Goal: Task Accomplishment & Management: Complete application form

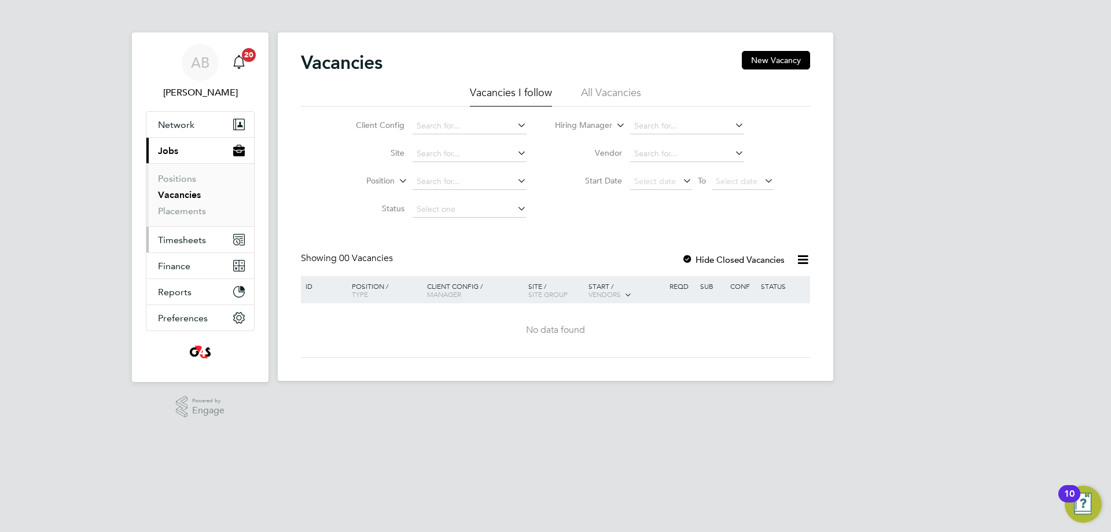
click at [169, 246] on button "Timesheets" at bounding box center [200, 239] width 108 height 25
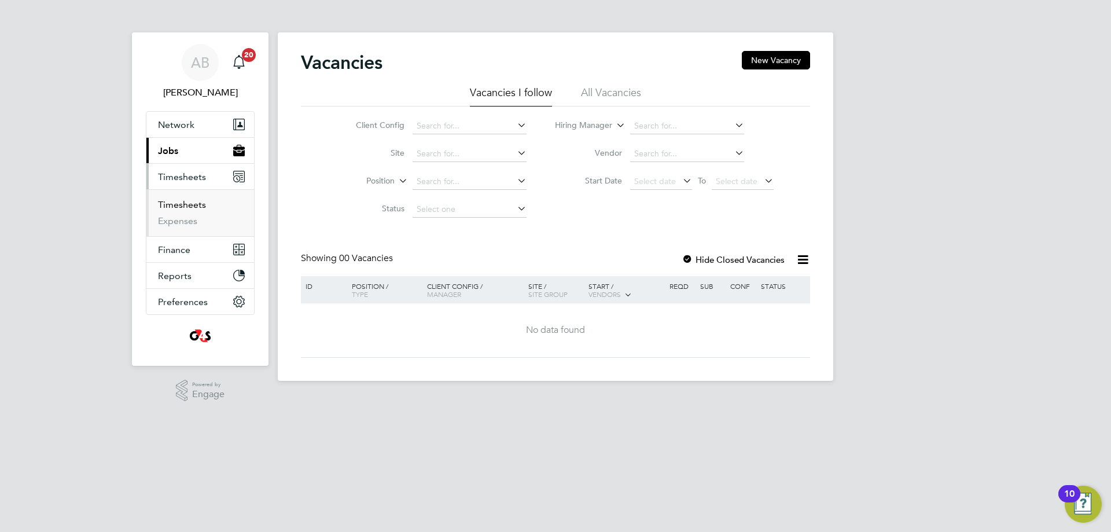
click at [190, 205] on link "Timesheets" at bounding box center [182, 204] width 48 height 11
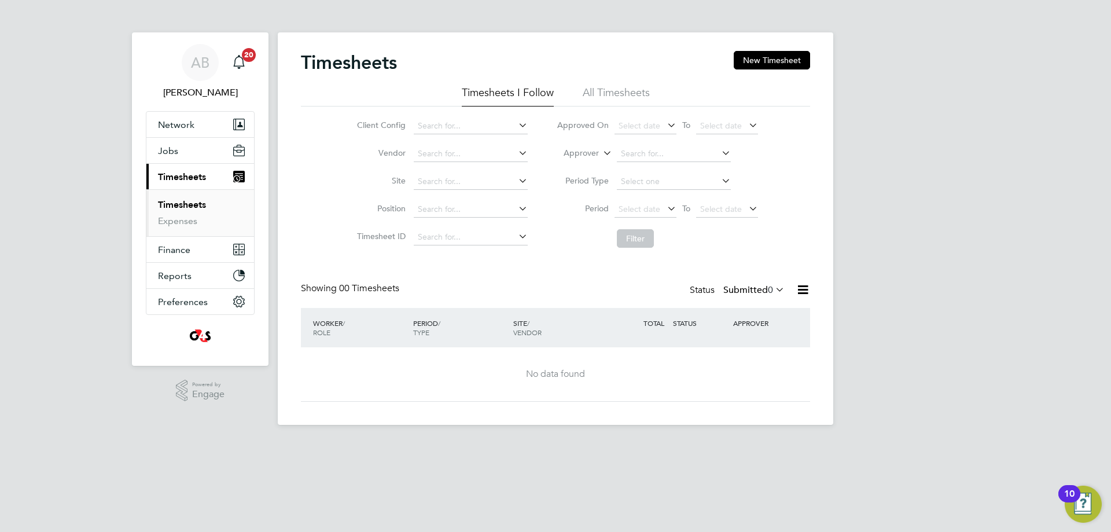
click at [760, 290] on label "Submitted 0" at bounding box center [753, 290] width 61 height 12
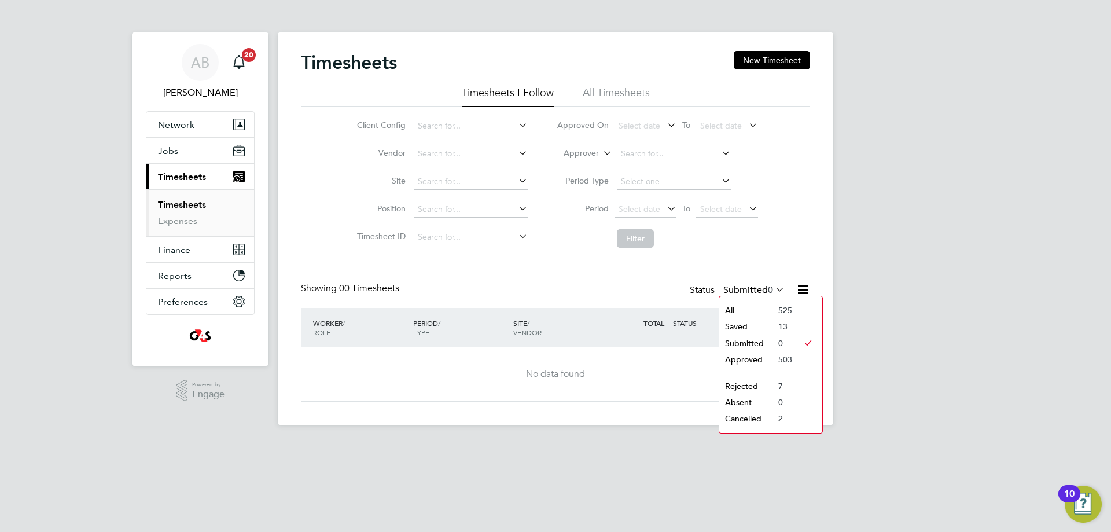
click at [738, 327] on li "Saved" at bounding box center [745, 326] width 53 height 16
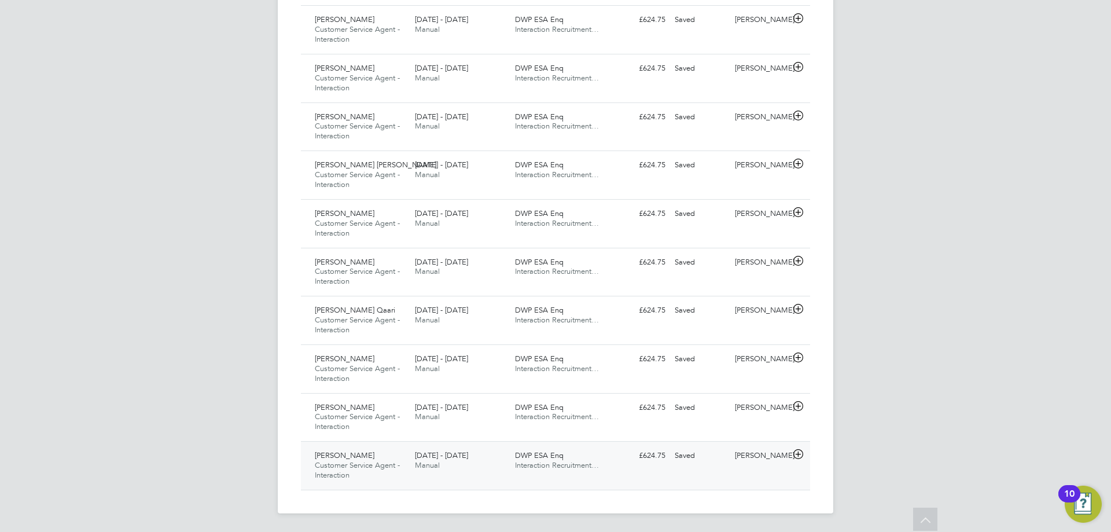
click at [795, 456] on icon at bounding box center [798, 453] width 14 height 9
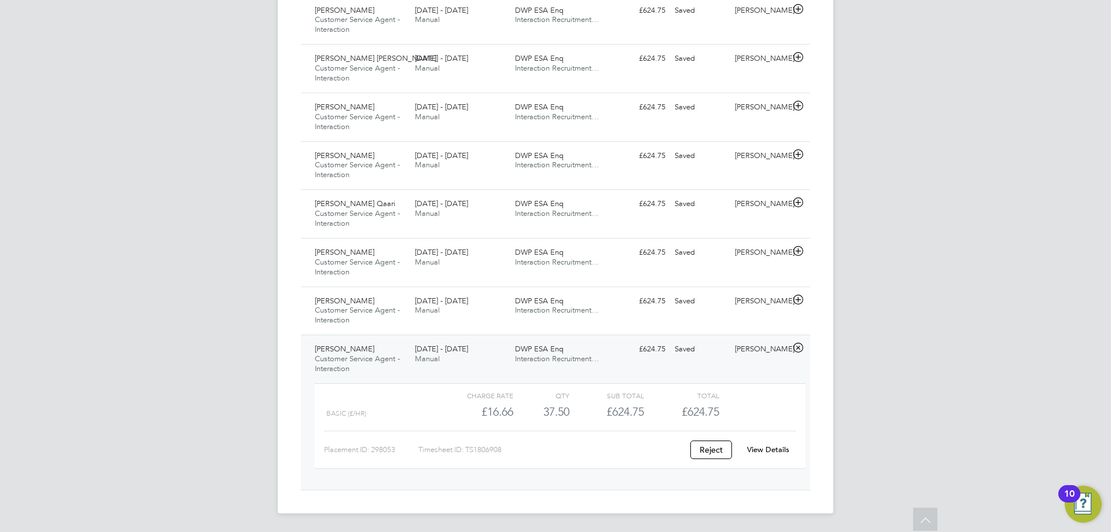
click at [772, 444] on link "View Details" at bounding box center [768, 449] width 42 height 10
click at [800, 345] on icon at bounding box center [798, 347] width 14 height 9
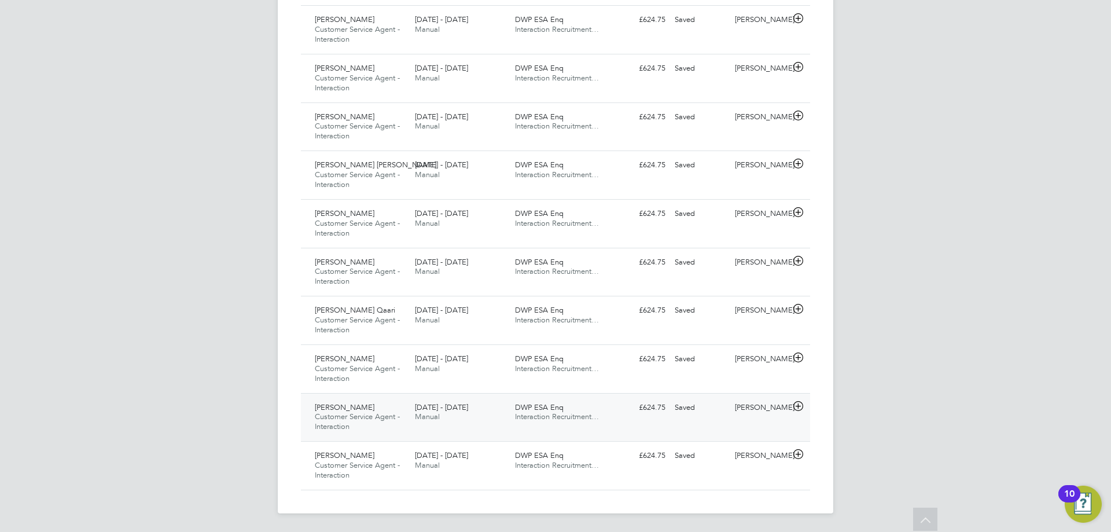
click at [799, 408] on icon at bounding box center [798, 405] width 14 height 9
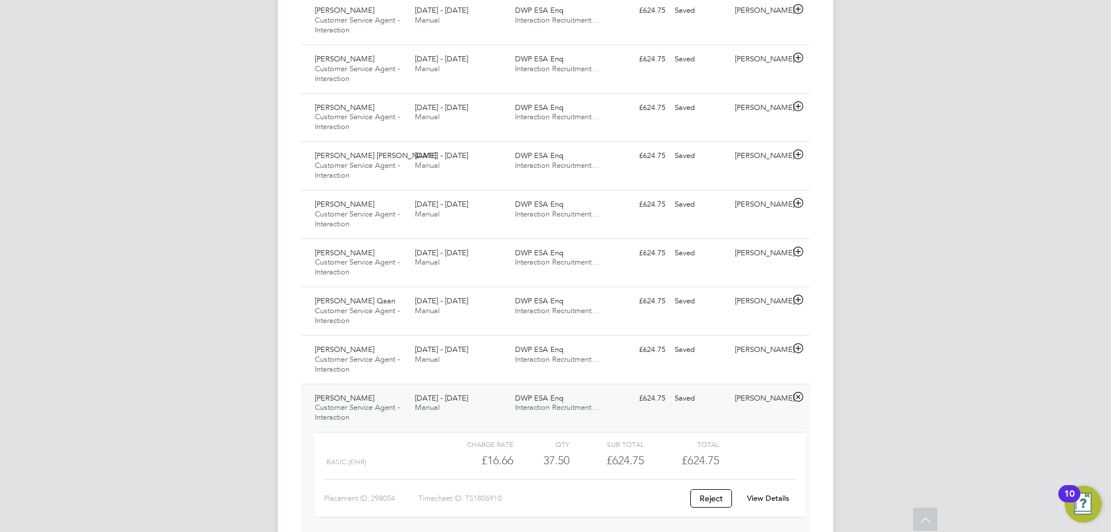
click at [773, 492] on div "View Details" at bounding box center [767, 498] width 57 height 19
click at [773, 499] on link "View Details" at bounding box center [768, 498] width 42 height 10
click at [798, 397] on icon at bounding box center [798, 396] width 14 height 9
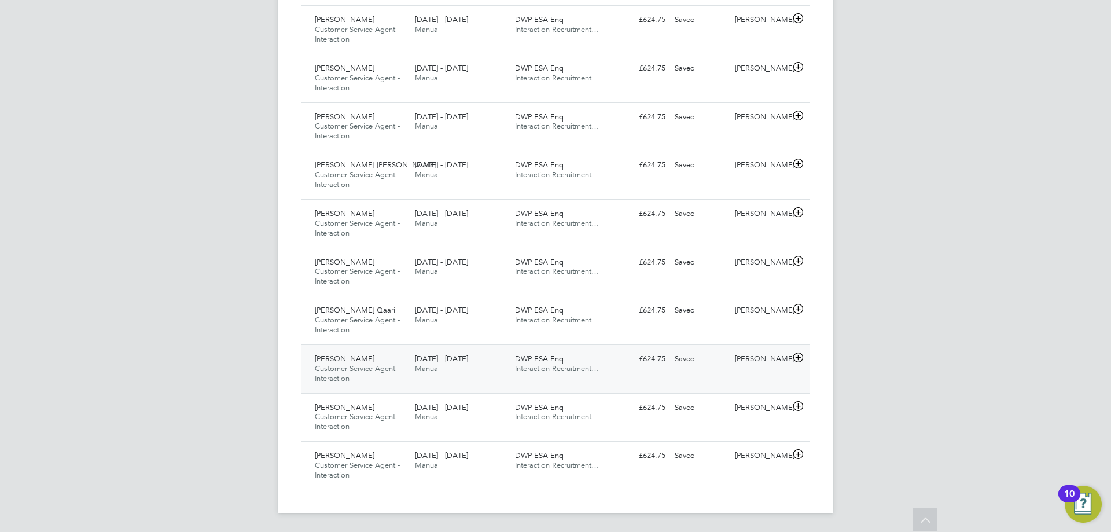
click at [797, 356] on icon at bounding box center [798, 357] width 14 height 9
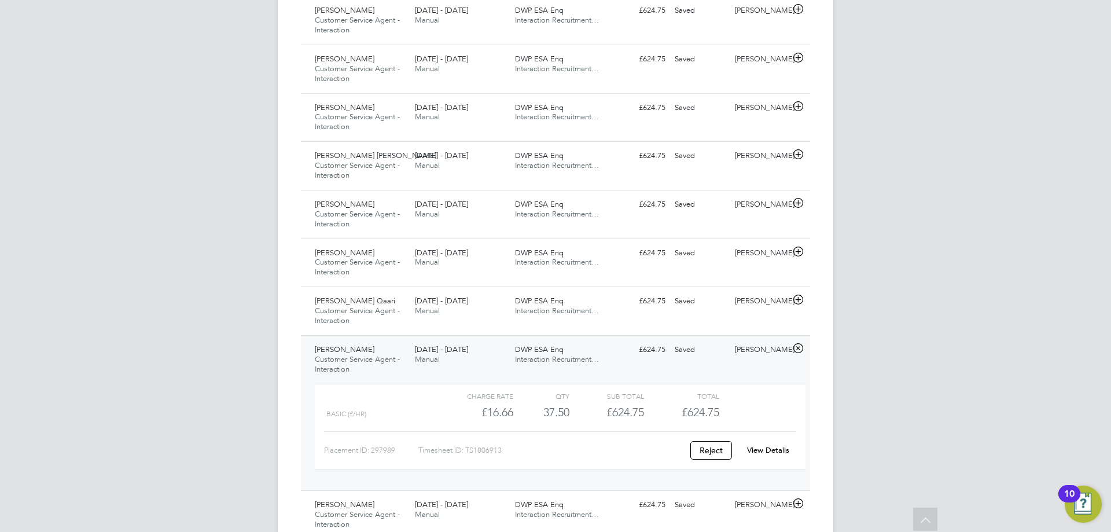
click at [761, 453] on link "View Details" at bounding box center [768, 450] width 42 height 10
click at [799, 345] on icon at bounding box center [798, 348] width 14 height 9
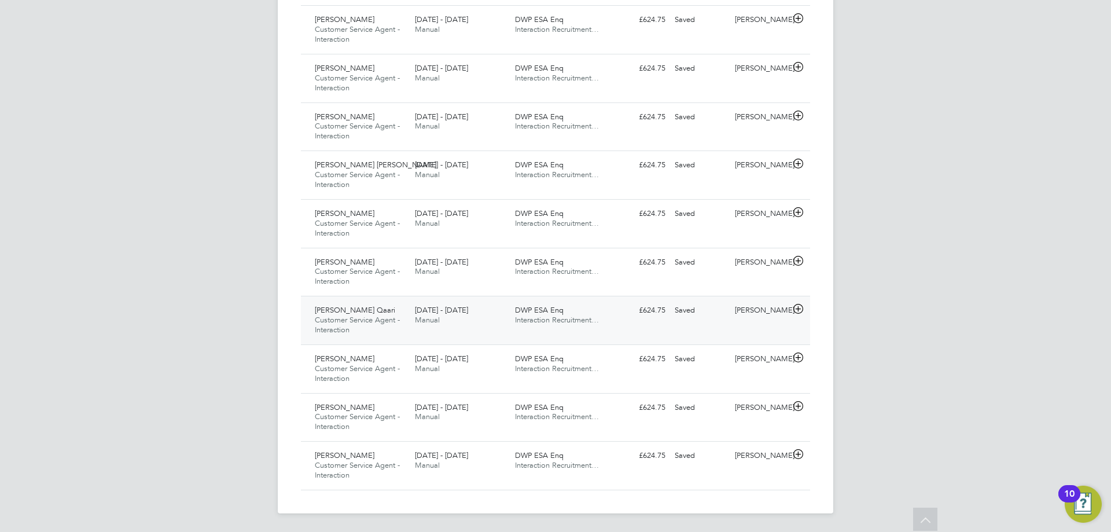
click at [795, 307] on icon at bounding box center [798, 308] width 14 height 9
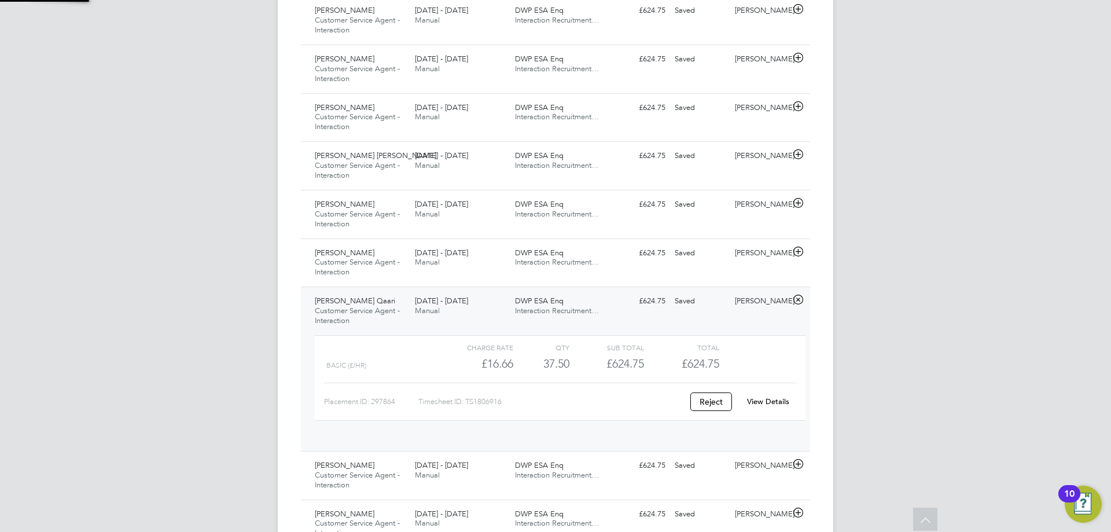
scroll to position [20, 113]
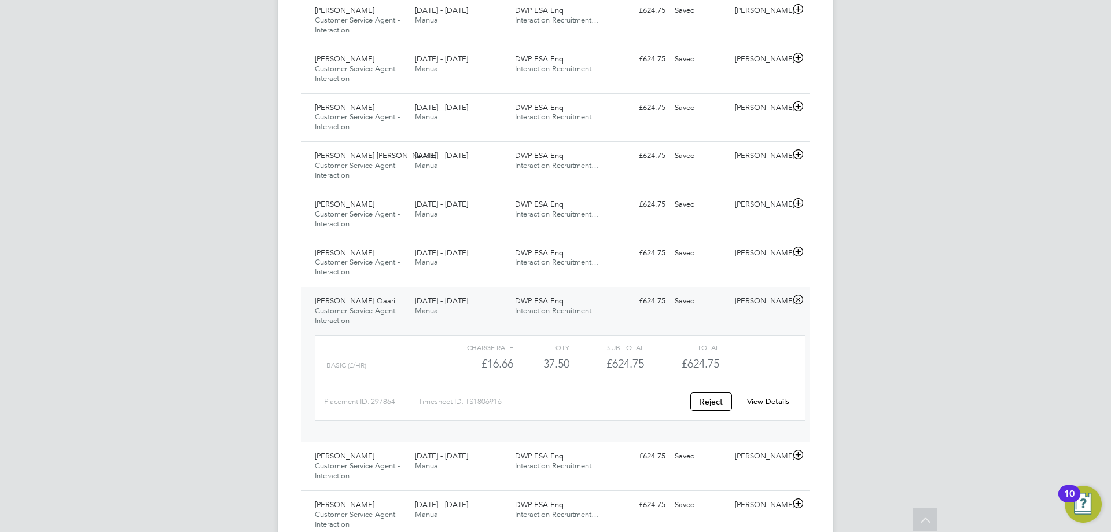
click at [765, 405] on link "View Details" at bounding box center [768, 401] width 42 height 10
click at [798, 302] on icon at bounding box center [798, 299] width 14 height 9
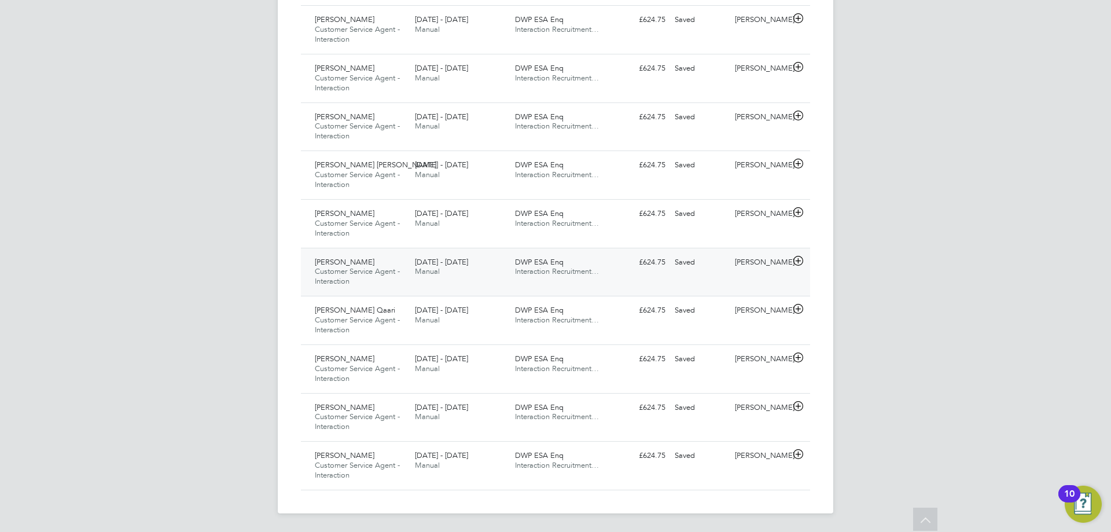
scroll to position [486, 0]
click at [799, 212] on icon at bounding box center [798, 212] width 14 height 9
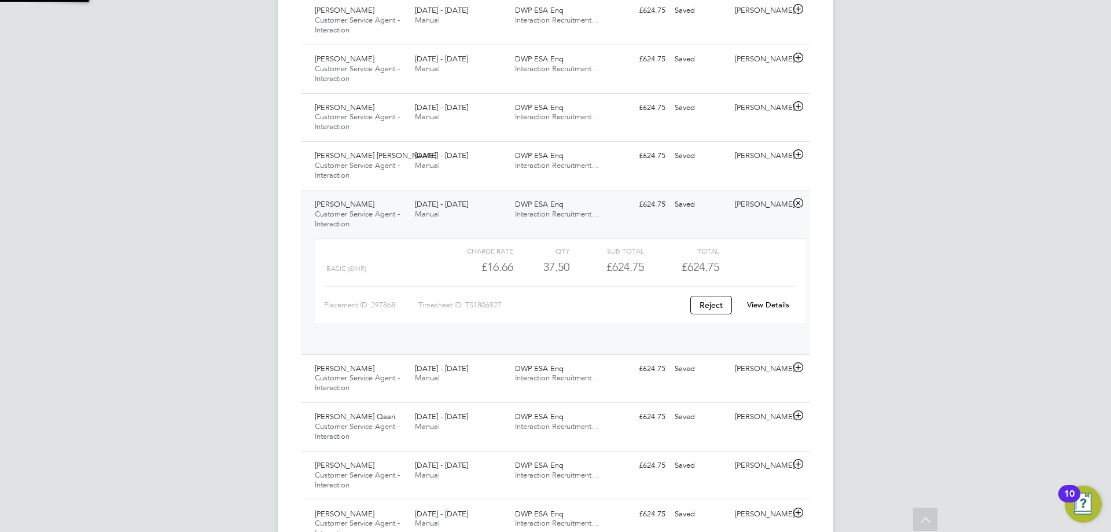
scroll to position [20, 113]
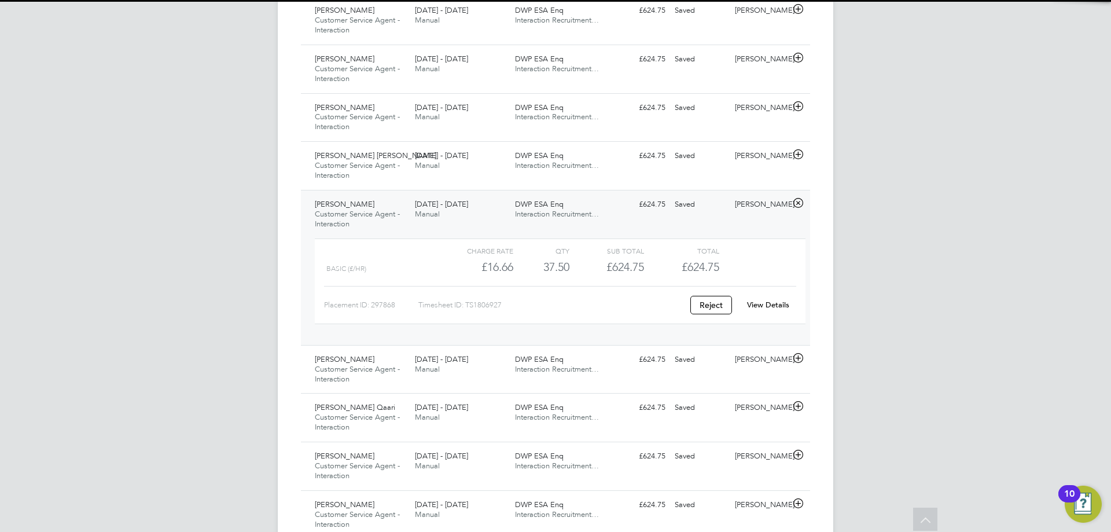
click at [799, 204] on icon at bounding box center [798, 202] width 14 height 9
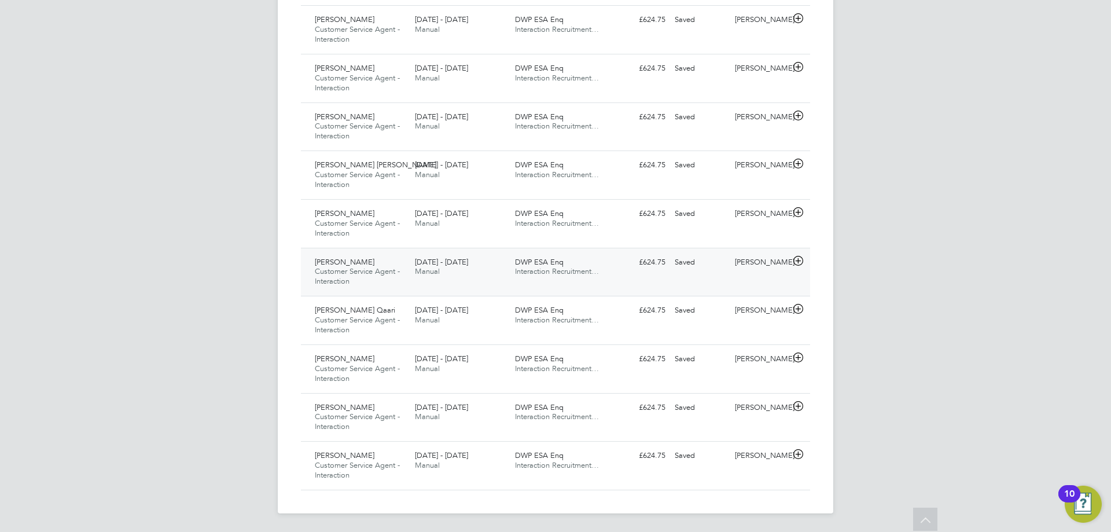
click at [797, 263] on icon at bounding box center [798, 260] width 14 height 9
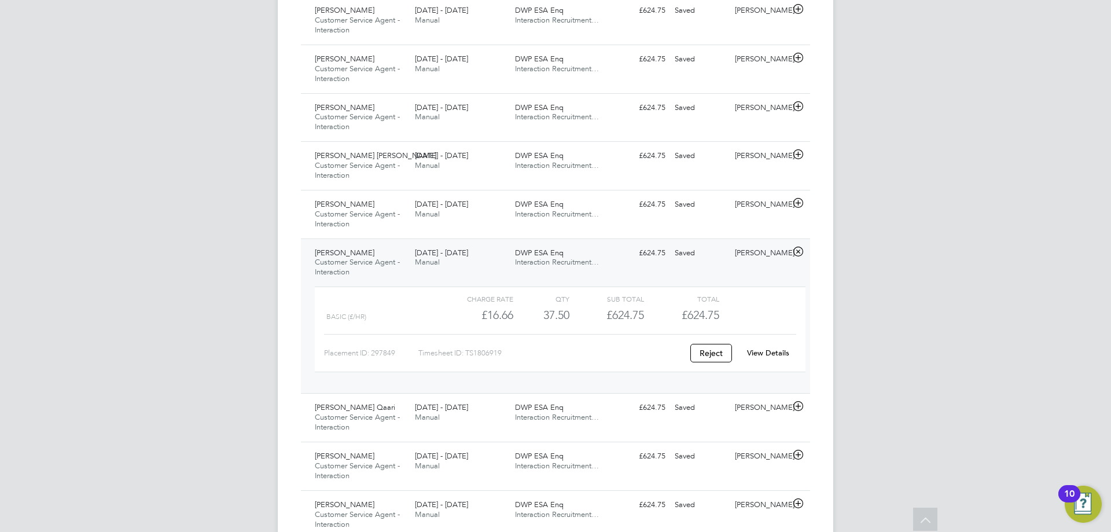
click at [772, 353] on link "View Details" at bounding box center [768, 353] width 42 height 10
click at [802, 249] on icon at bounding box center [798, 251] width 14 height 9
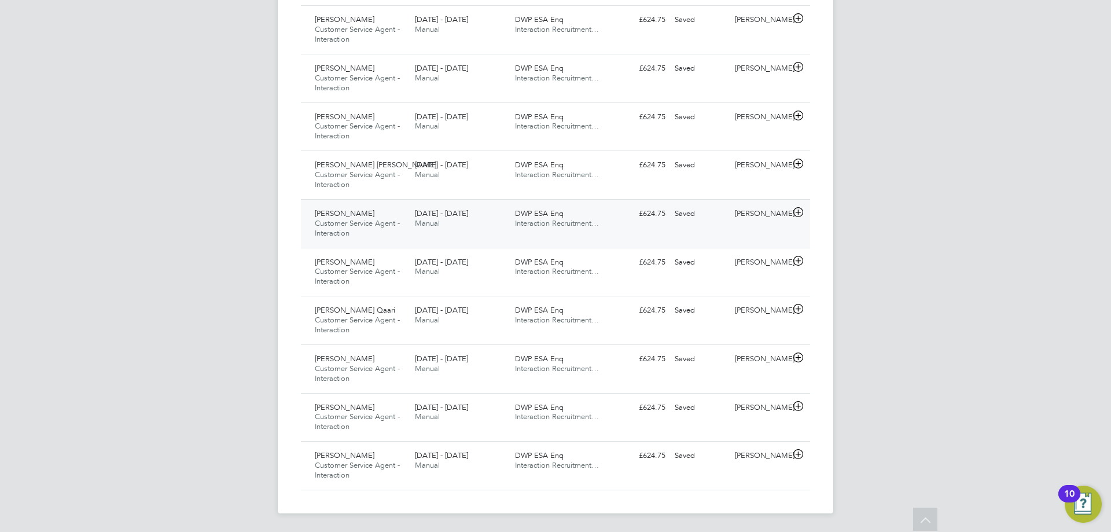
click at [799, 212] on icon at bounding box center [798, 212] width 14 height 9
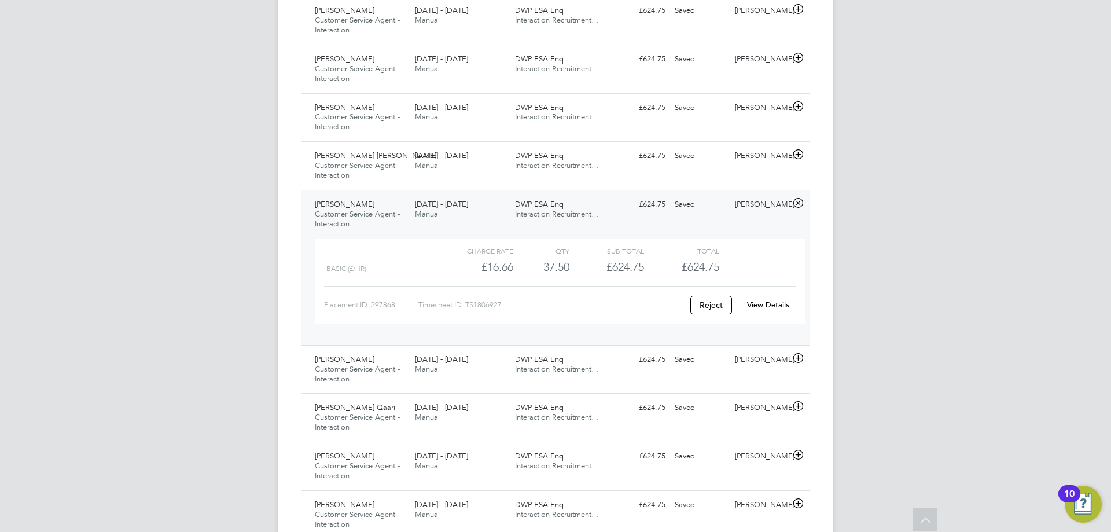
click at [763, 304] on link "View Details" at bounding box center [768, 305] width 42 height 10
click at [795, 204] on icon at bounding box center [798, 202] width 14 height 9
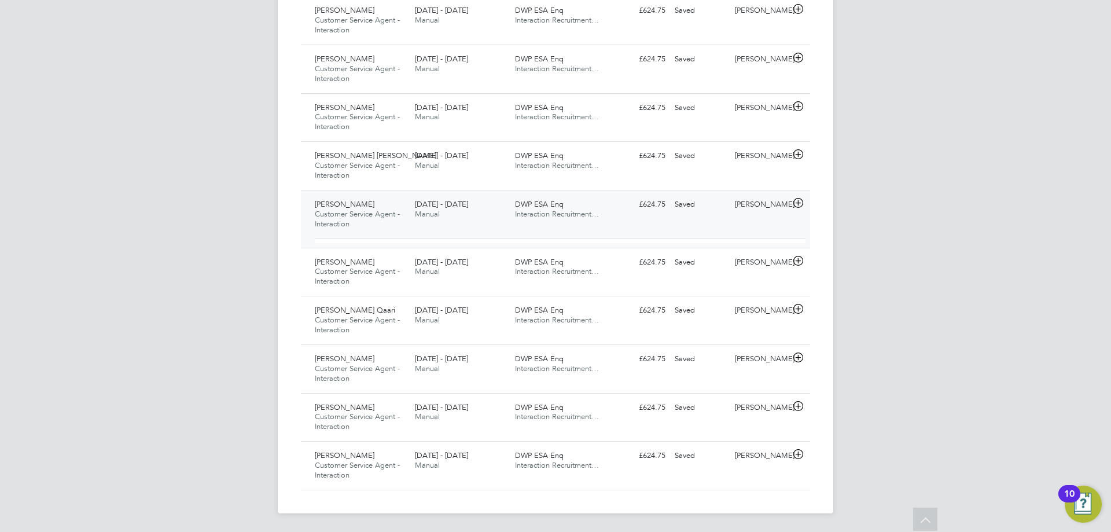
scroll to position [486, 0]
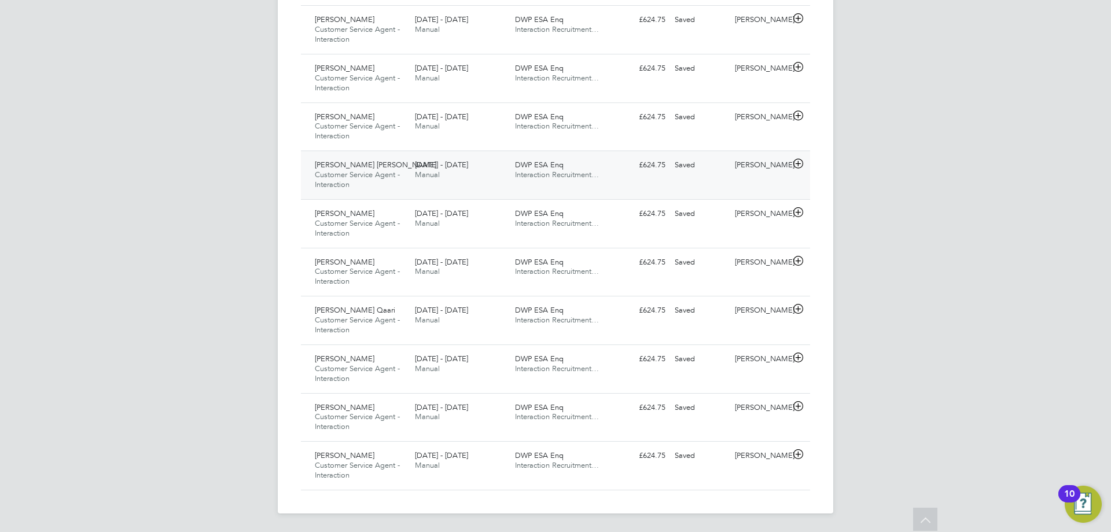
click at [799, 163] on icon at bounding box center [798, 163] width 14 height 9
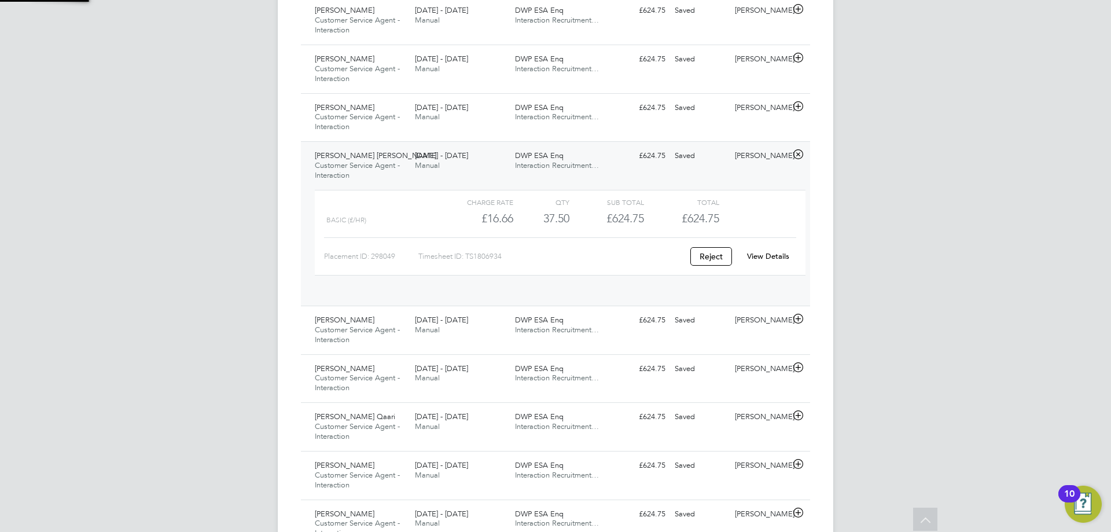
scroll to position [20, 113]
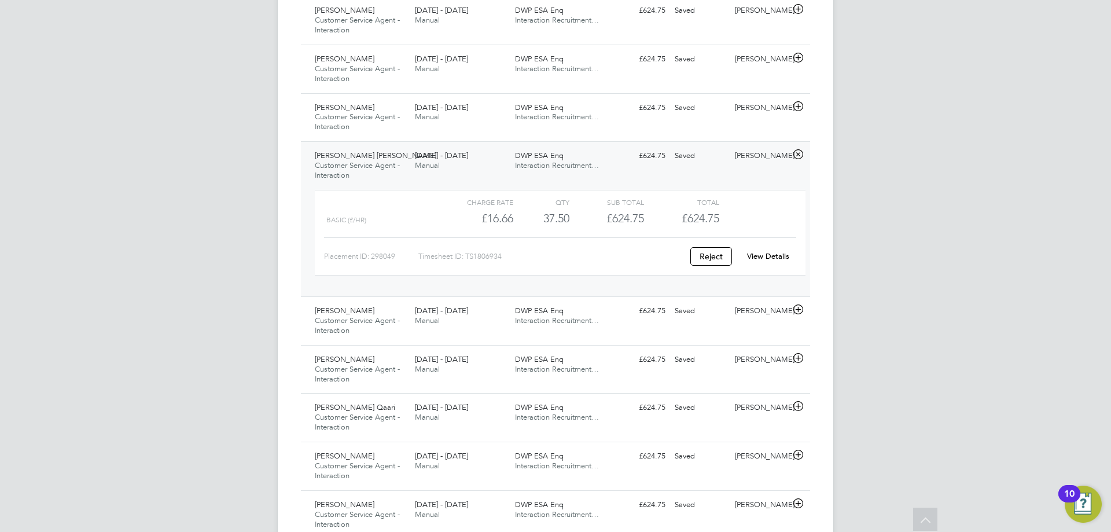
click at [751, 256] on link "View Details" at bounding box center [768, 256] width 42 height 10
click at [796, 151] on icon at bounding box center [798, 154] width 14 height 9
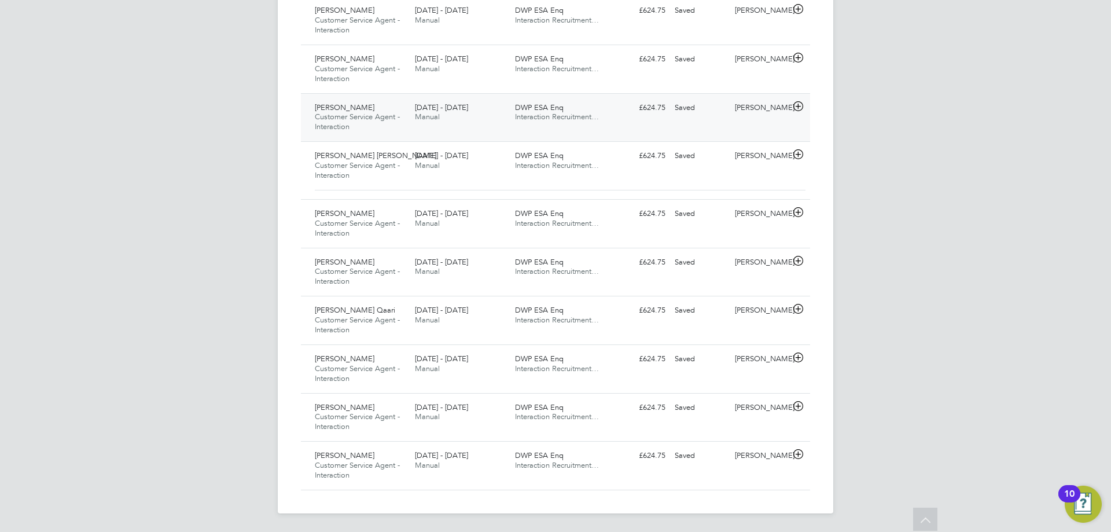
scroll to position [486, 0]
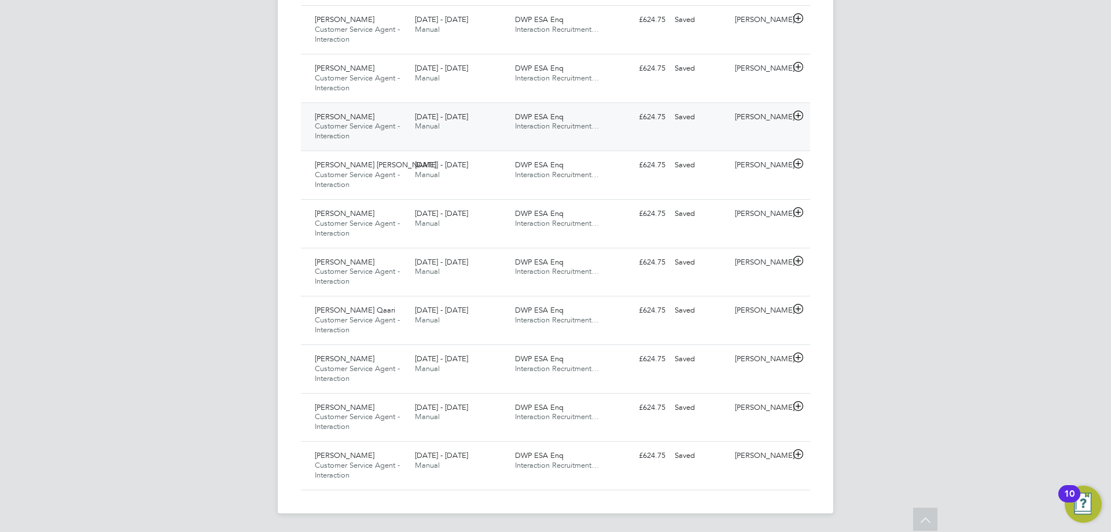
click at [801, 114] on icon at bounding box center [798, 115] width 14 height 9
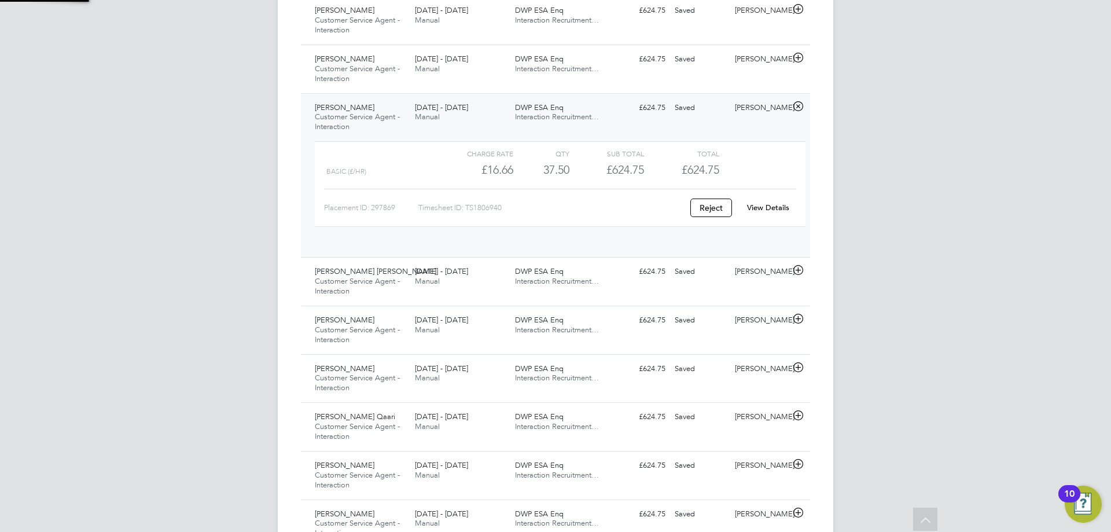
scroll to position [20, 113]
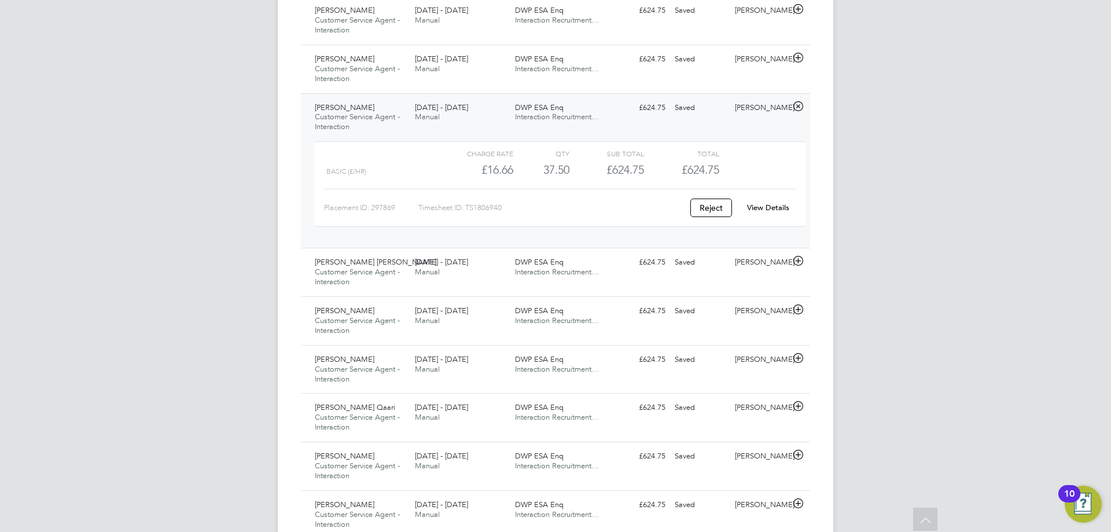
click at [765, 206] on link "View Details" at bounding box center [768, 207] width 42 height 10
click at [795, 108] on icon at bounding box center [798, 106] width 14 height 9
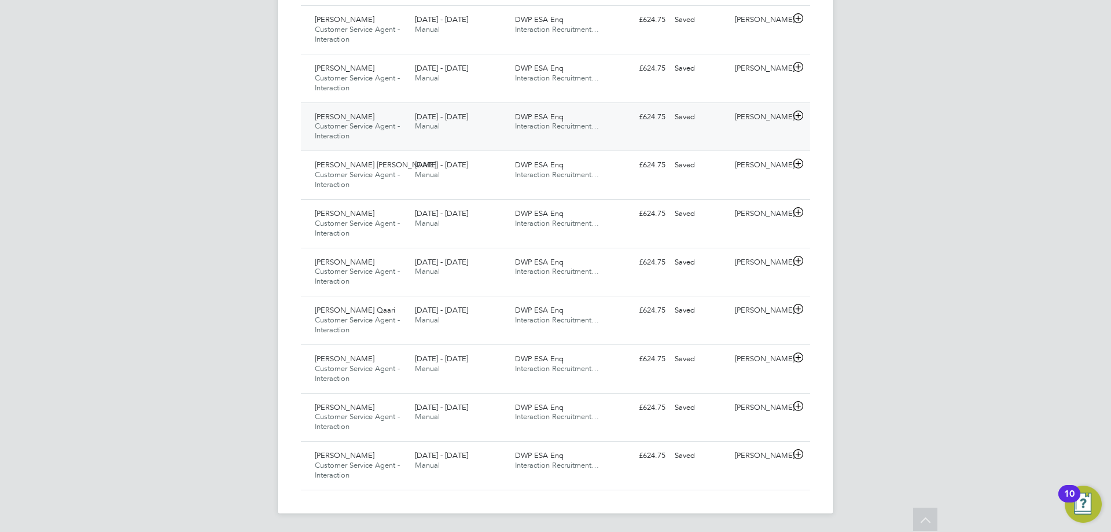
scroll to position [486, 0]
click at [798, 67] on icon at bounding box center [798, 66] width 14 height 9
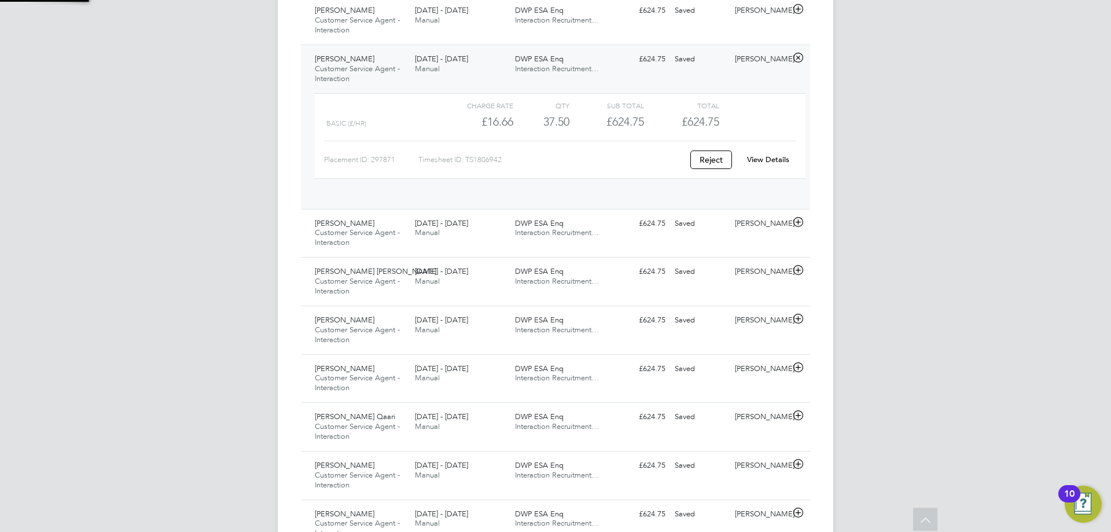
scroll to position [20, 113]
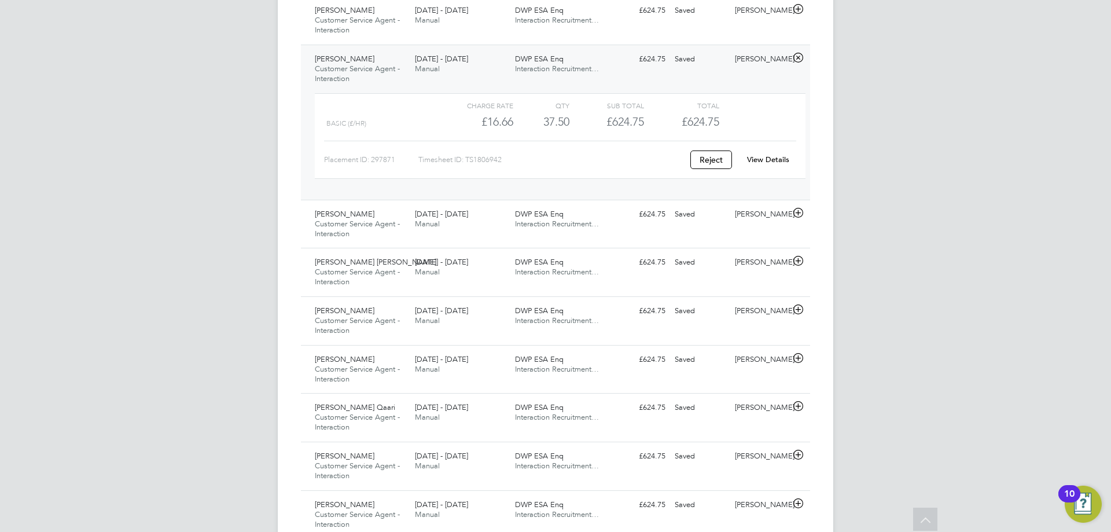
click at [768, 163] on link "View Details" at bounding box center [768, 159] width 42 height 10
click at [800, 57] on icon at bounding box center [798, 57] width 14 height 9
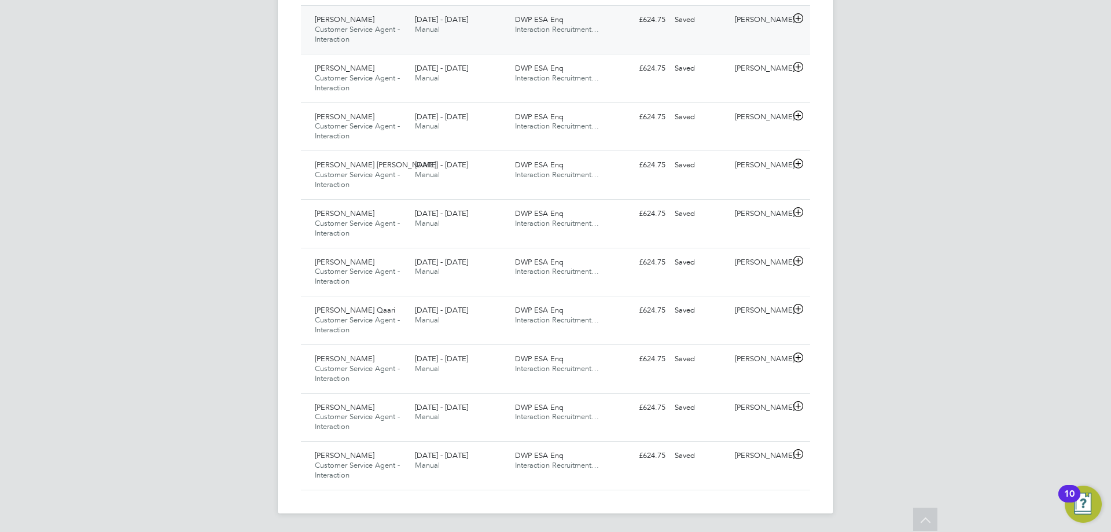
scroll to position [486, 0]
click at [801, 16] on icon at bounding box center [798, 18] width 14 height 9
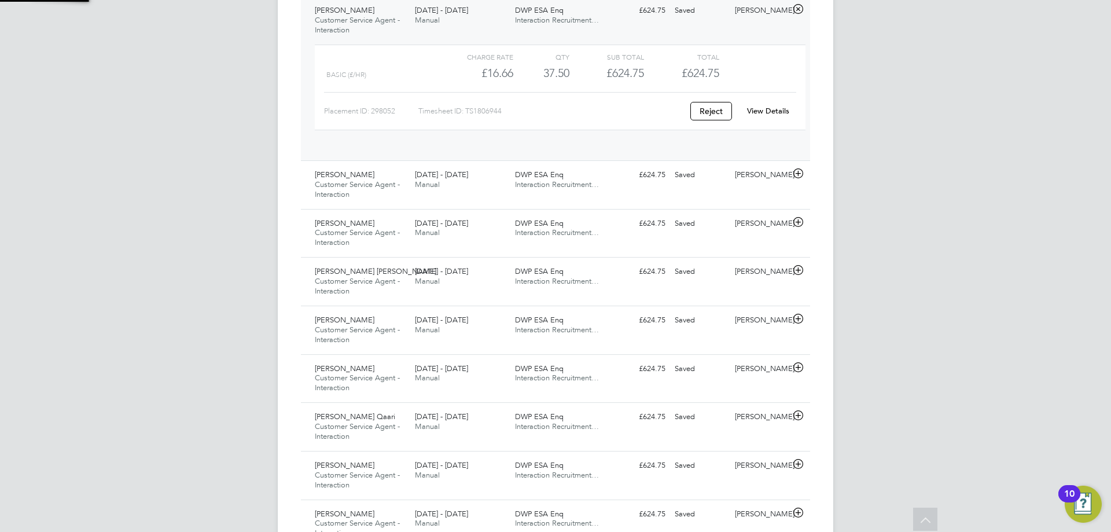
scroll to position [20, 113]
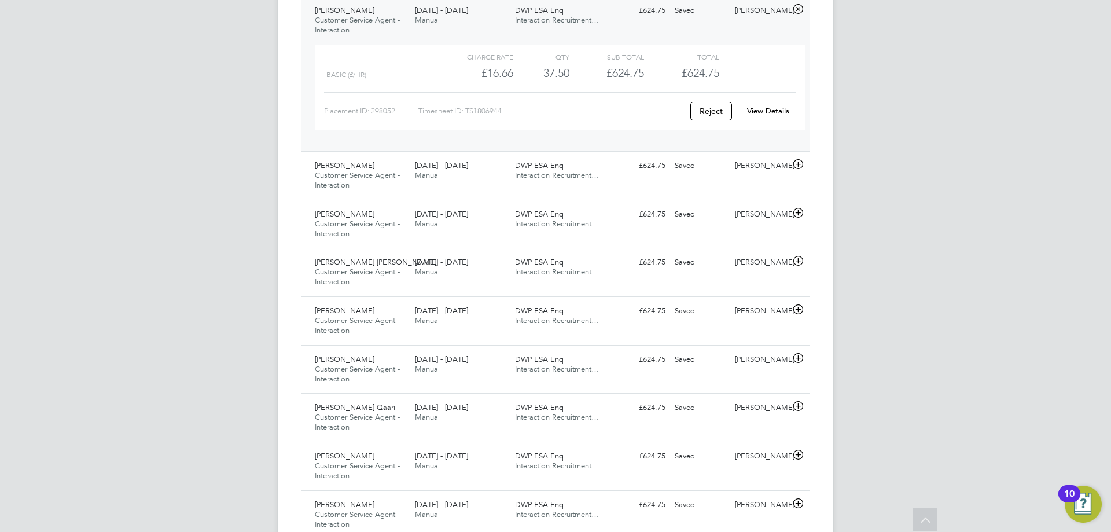
click at [759, 117] on div "View Details" at bounding box center [767, 111] width 57 height 19
click at [760, 113] on link "View Details" at bounding box center [768, 111] width 42 height 10
click at [799, 10] on icon at bounding box center [798, 9] width 14 height 9
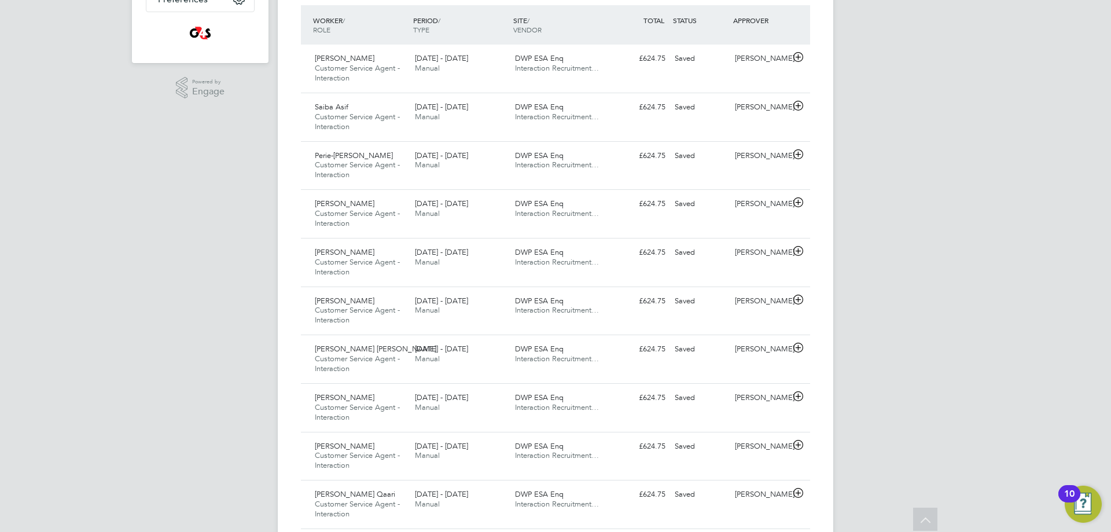
scroll to position [82, 0]
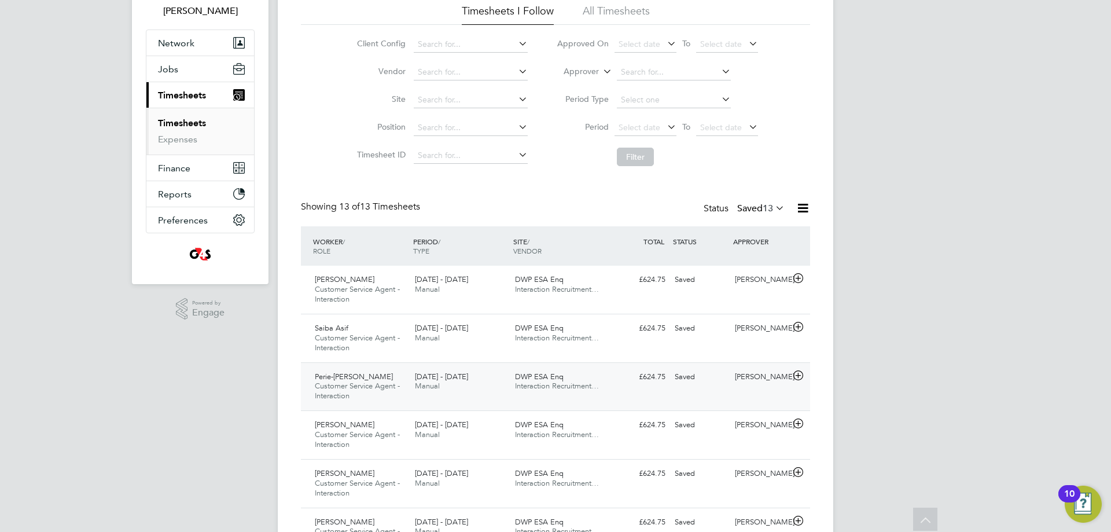
click at [798, 373] on icon at bounding box center [798, 375] width 14 height 9
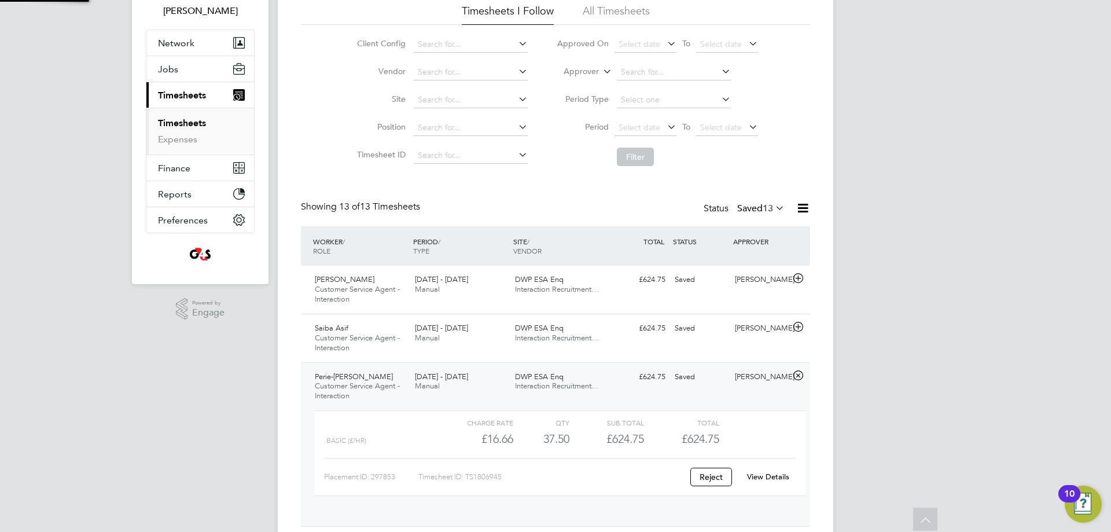
scroll to position [20, 113]
click at [766, 476] on link "View Details" at bounding box center [768, 476] width 42 height 10
click at [796, 377] on icon at bounding box center [798, 375] width 14 height 9
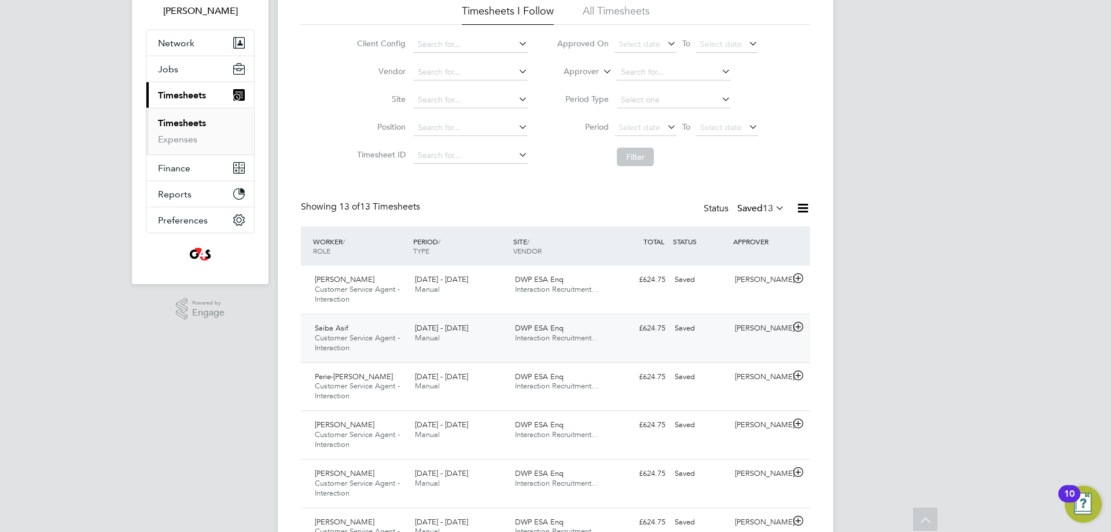
click at [796, 330] on icon at bounding box center [798, 326] width 14 height 9
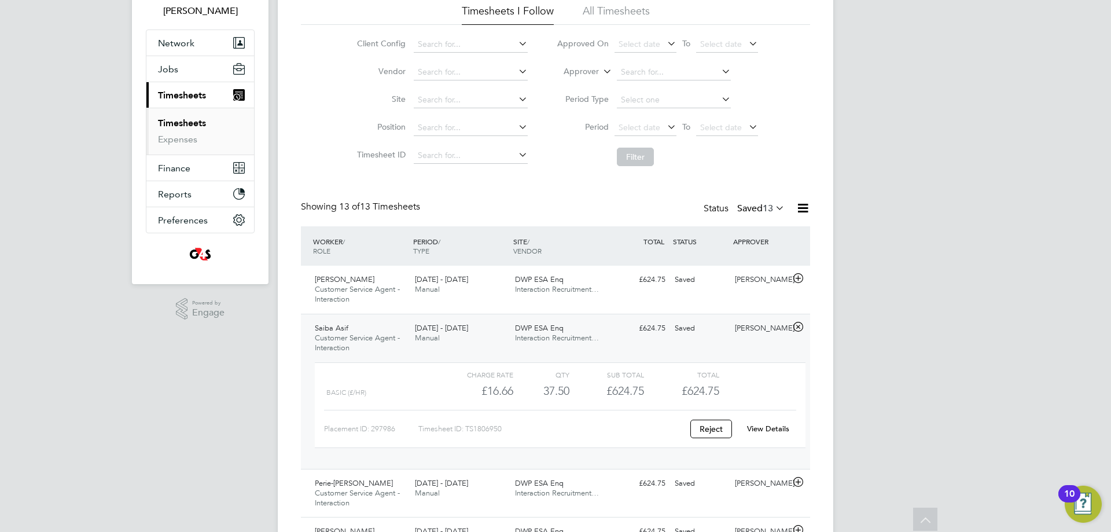
click at [768, 430] on link "View Details" at bounding box center [768, 428] width 42 height 10
click at [799, 327] on icon at bounding box center [798, 326] width 14 height 9
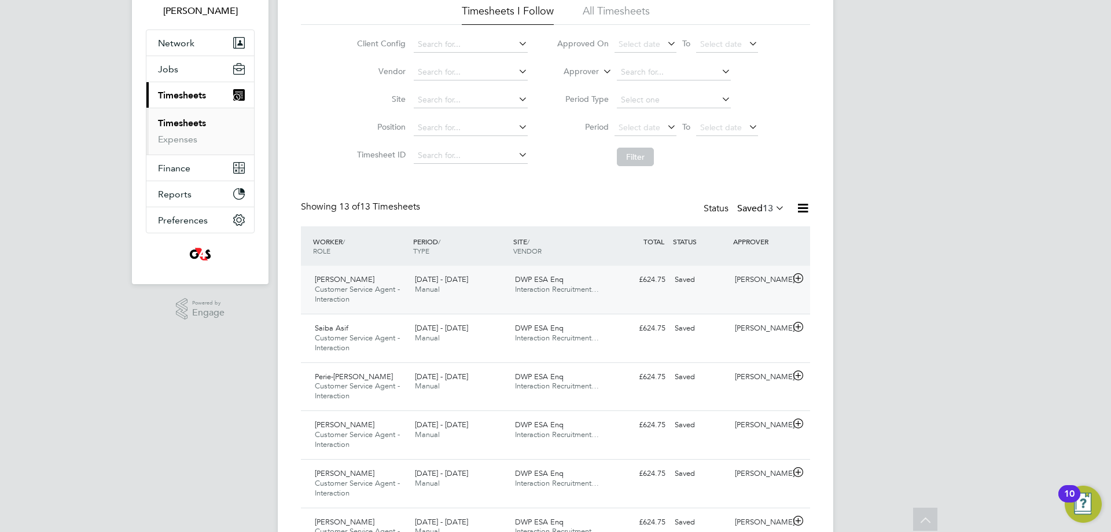
click at [797, 279] on icon at bounding box center [798, 278] width 14 height 9
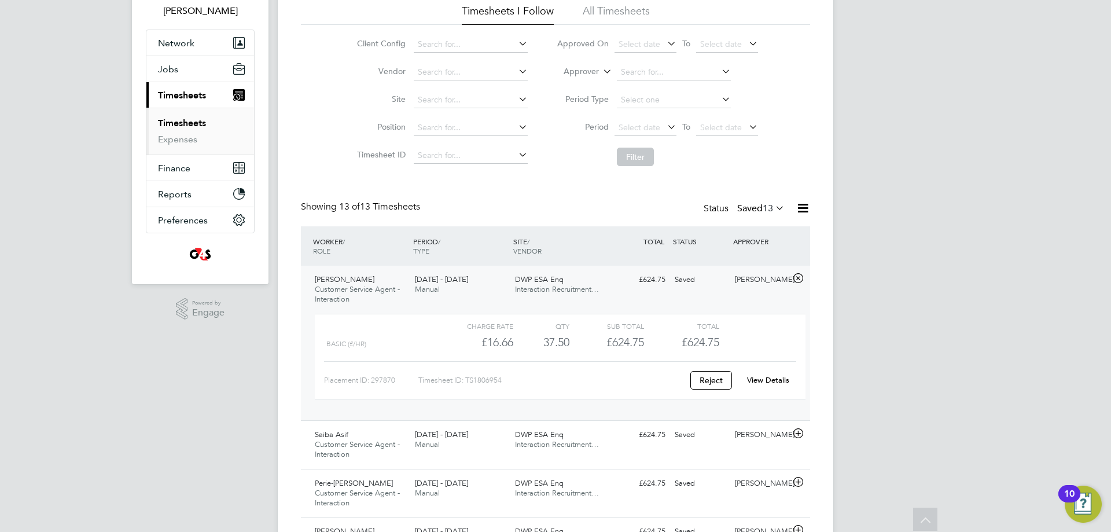
click at [759, 386] on div "View Details" at bounding box center [767, 380] width 57 height 19
click at [764, 377] on link "View Details" at bounding box center [768, 380] width 42 height 10
click at [755, 383] on link "View Details" at bounding box center [768, 380] width 42 height 10
click at [796, 274] on icon at bounding box center [798, 278] width 14 height 9
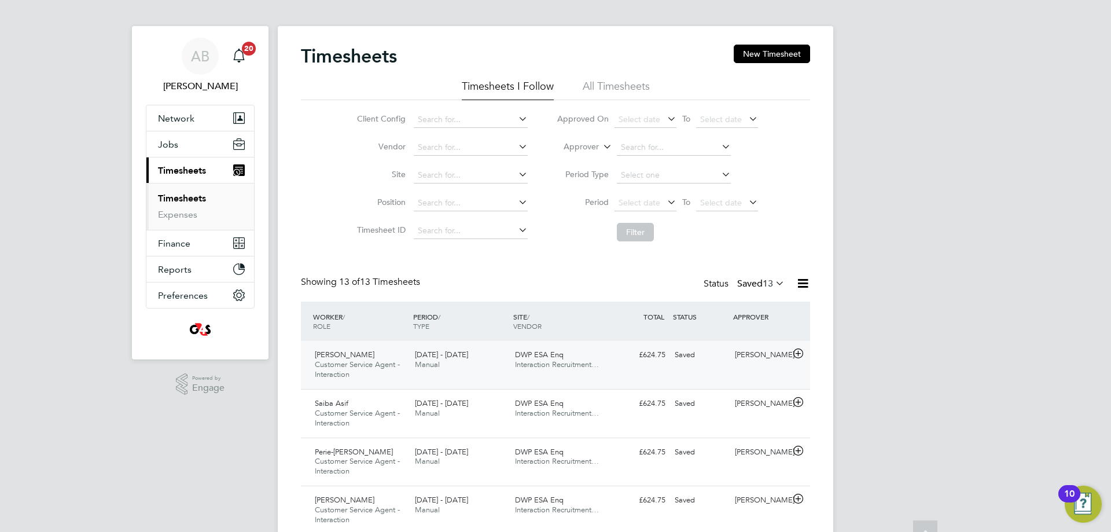
scroll to position [0, 0]
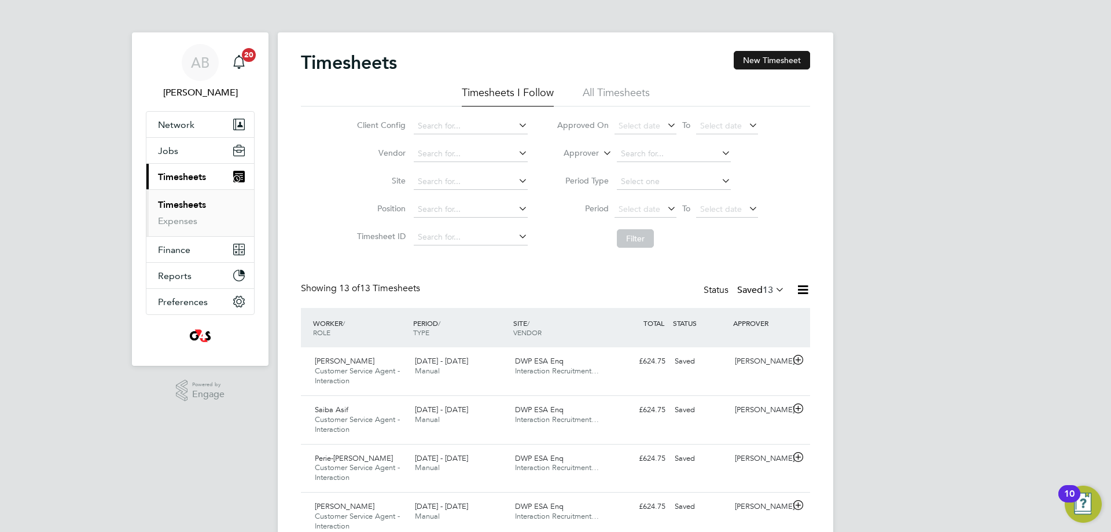
click at [761, 63] on button "New Timesheet" at bounding box center [771, 60] width 76 height 19
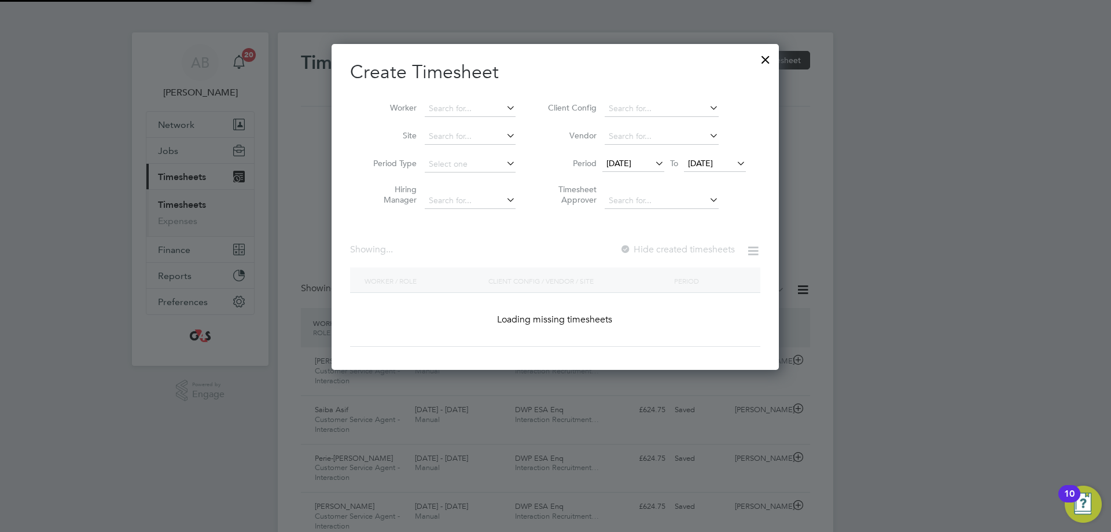
scroll to position [869, 448]
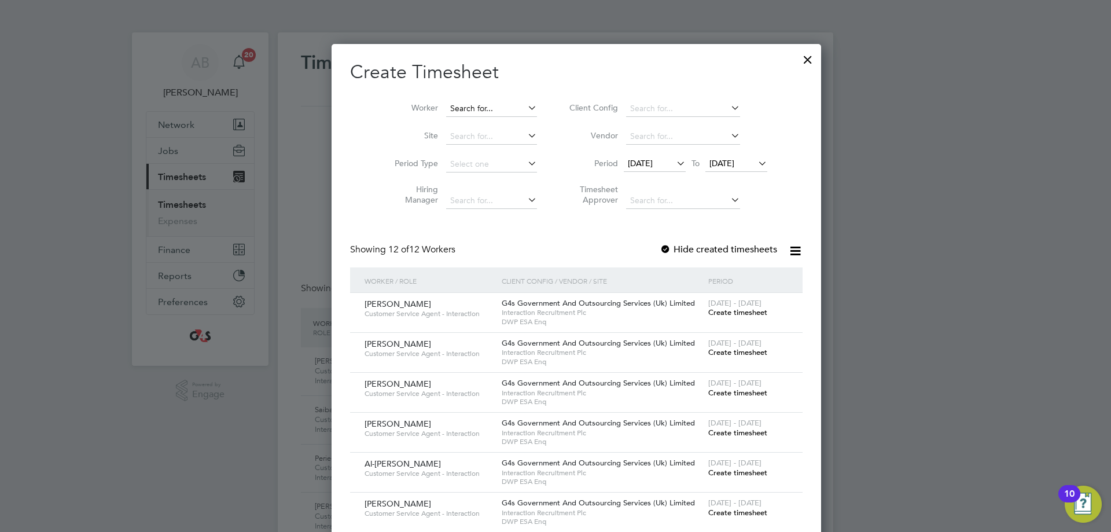
click at [458, 108] on input at bounding box center [491, 109] width 91 height 16
type input "e"
type input "d"
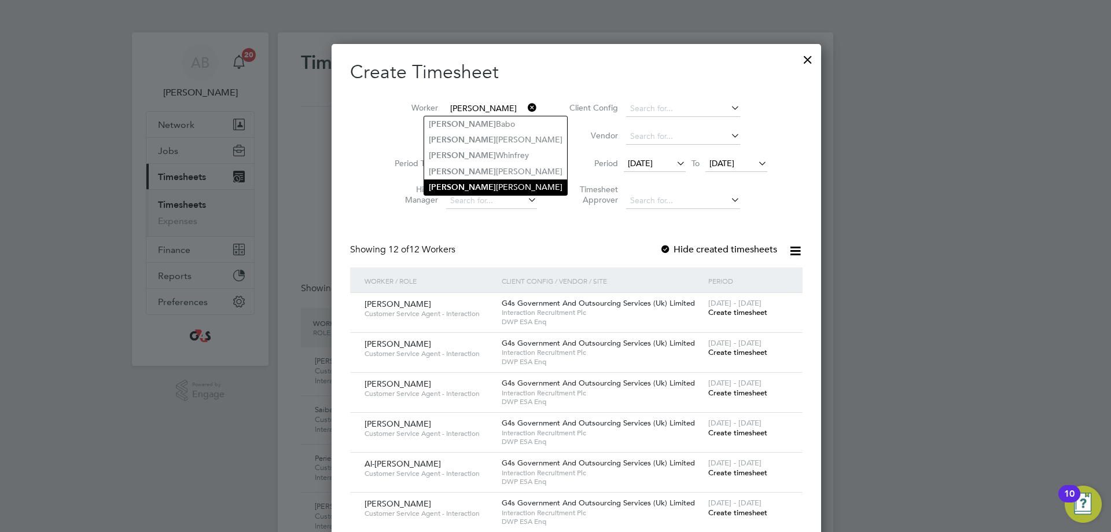
type input "Kyle Waite"
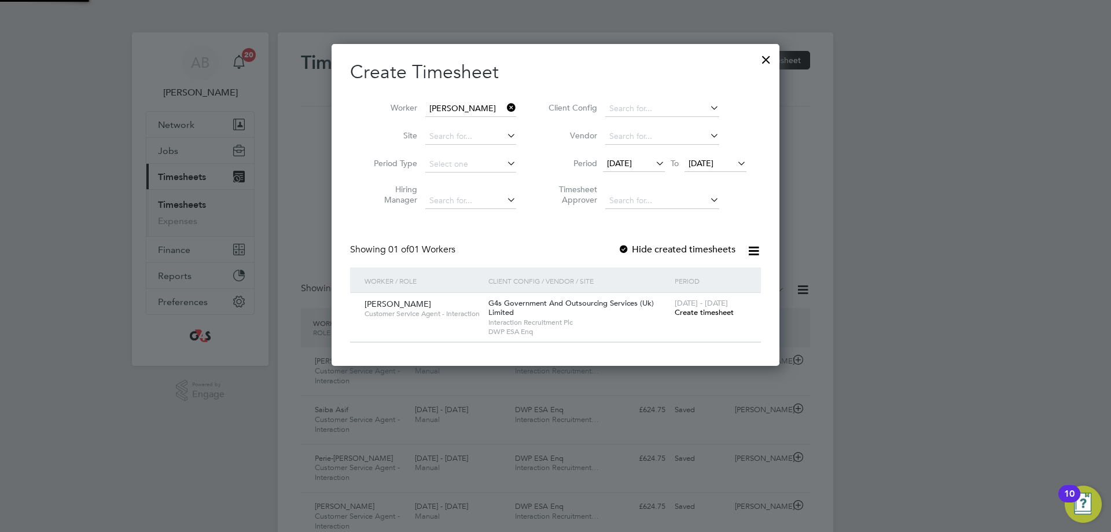
scroll to position [322, 448]
click at [623, 246] on div at bounding box center [624, 250] width 12 height 12
click at [711, 315] on span "Create timesheet" at bounding box center [703, 312] width 59 height 10
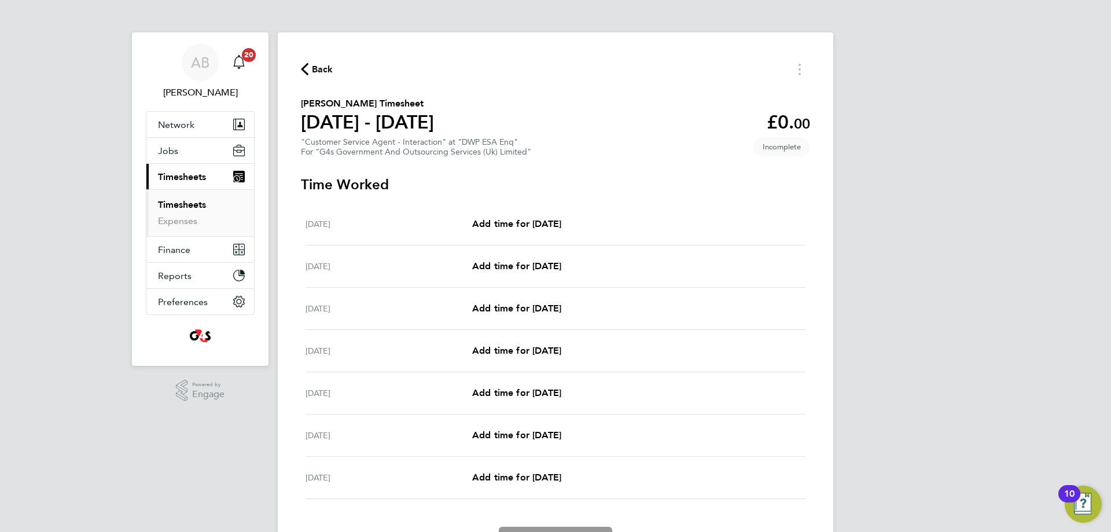
click at [305, 65] on icon "button" at bounding box center [305, 69] width 8 height 12
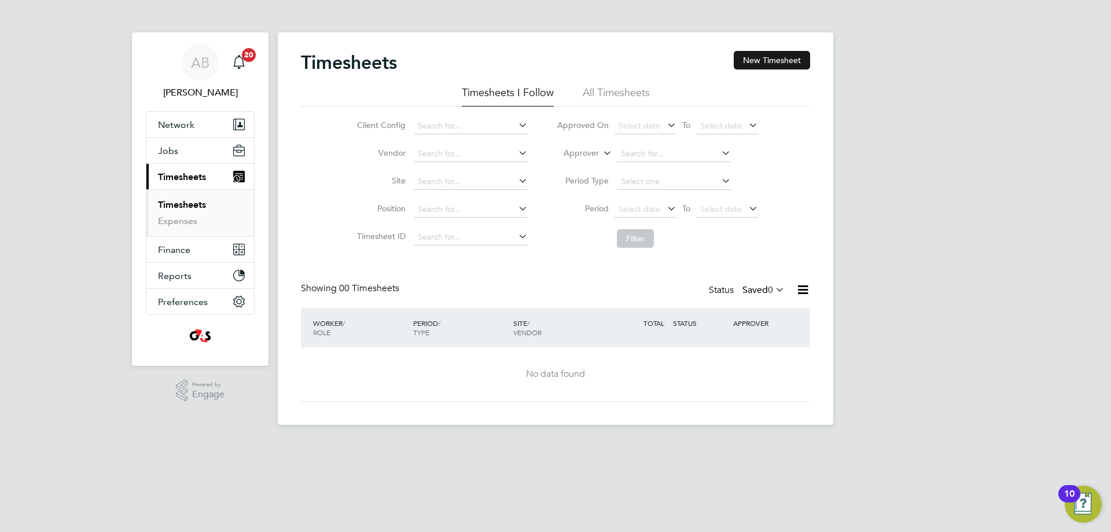
click at [775, 55] on button "New Timesheet" at bounding box center [771, 60] width 76 height 19
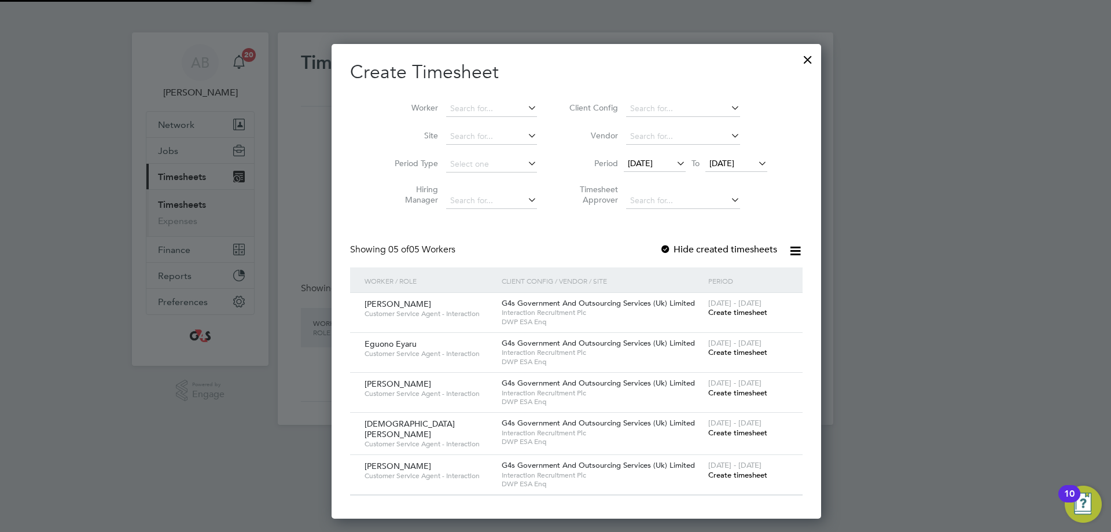
scroll to position [6, 6]
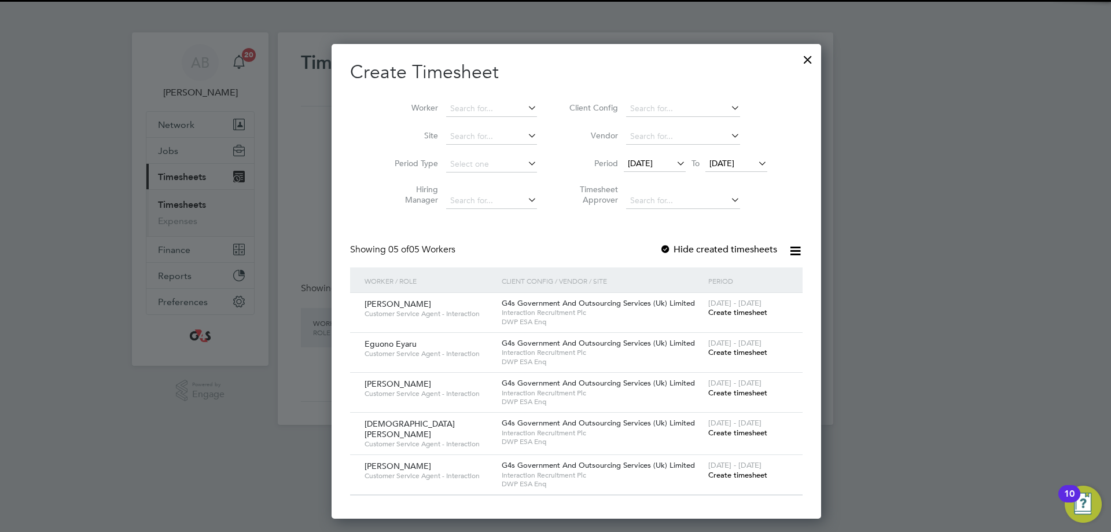
click at [639, 160] on span "12 Aug 2025" at bounding box center [640, 163] width 25 height 10
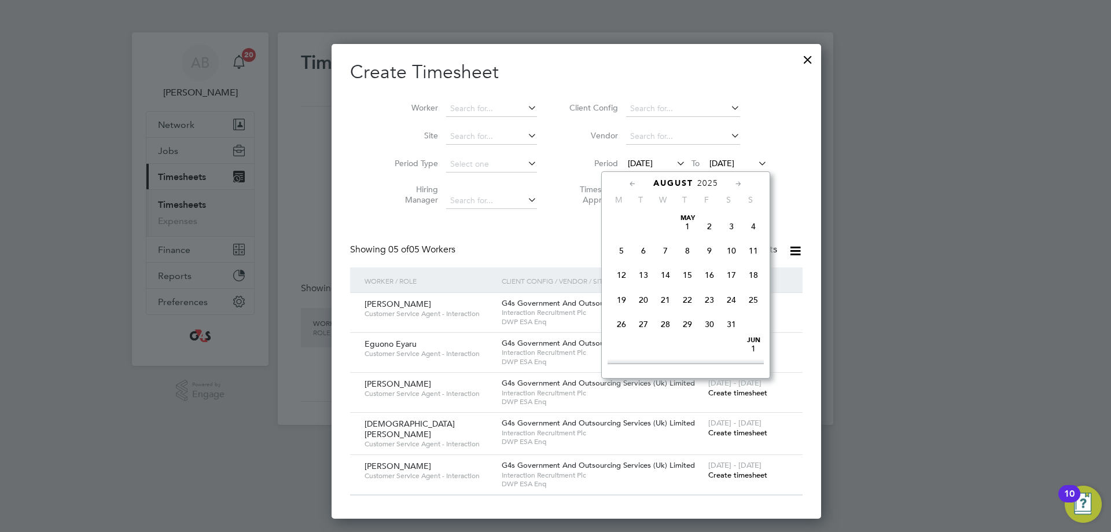
scroll to position [400, 0]
click at [621, 301] on span "18" at bounding box center [621, 290] width 22 height 22
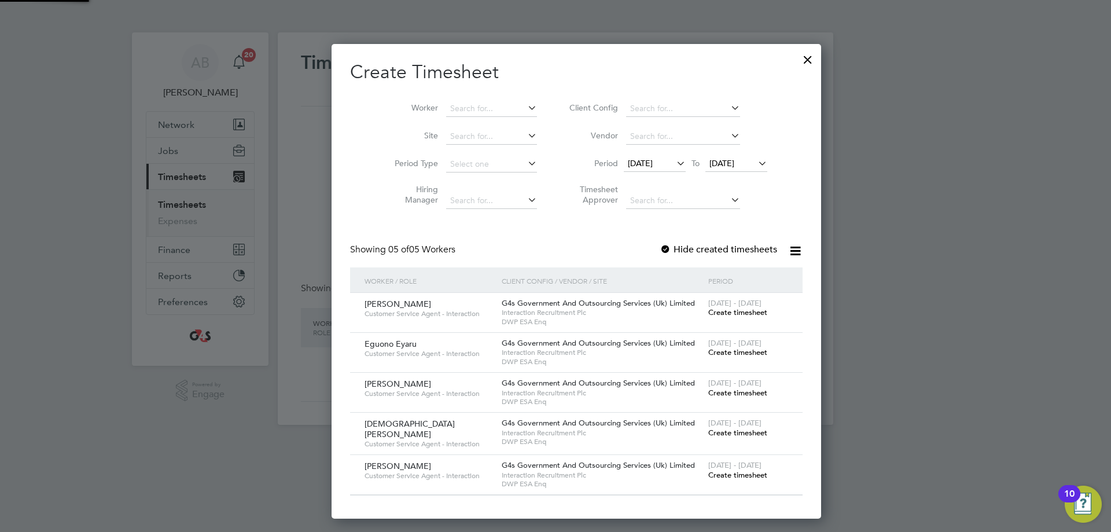
scroll to position [521, 448]
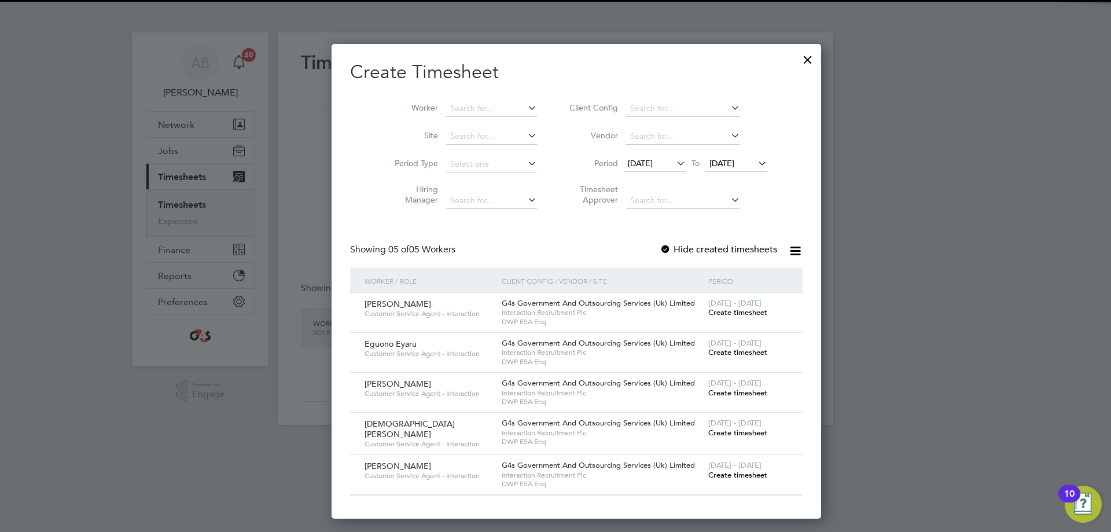
click at [724, 167] on span "19 Aug 2025" at bounding box center [721, 163] width 25 height 10
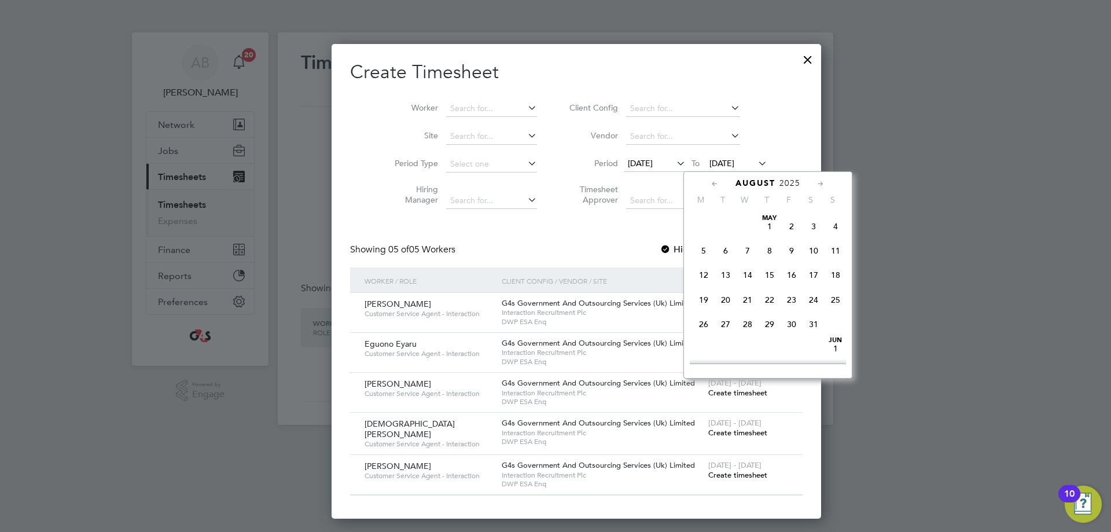
scroll to position [426, 0]
click at [834, 269] on span "24" at bounding box center [835, 264] width 22 height 22
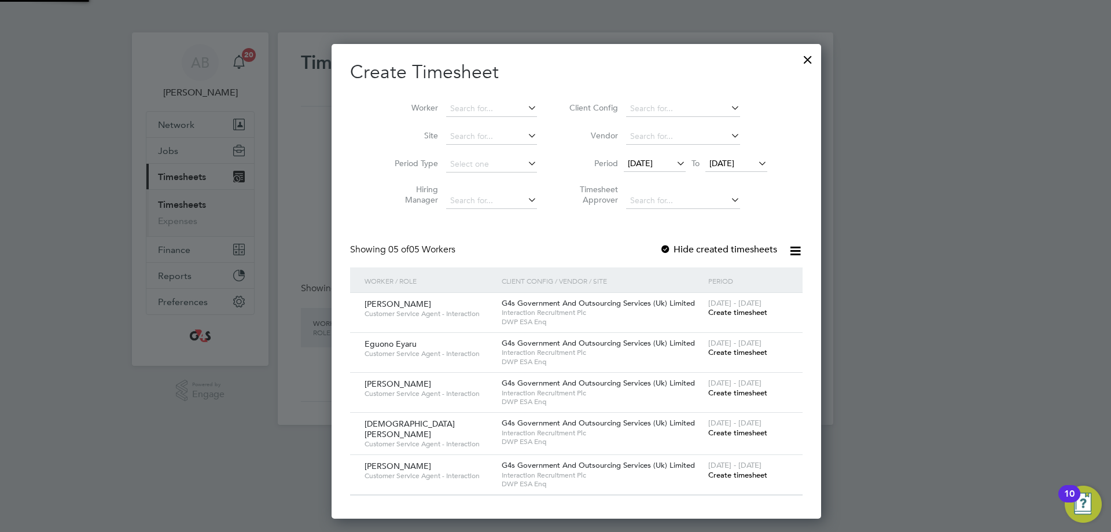
scroll to position [521, 448]
click at [446, 111] on input at bounding box center [491, 109] width 91 height 16
click at [471, 182] on li "Kyle Waite" at bounding box center [495, 187] width 143 height 16
type input "Kyle Waite"
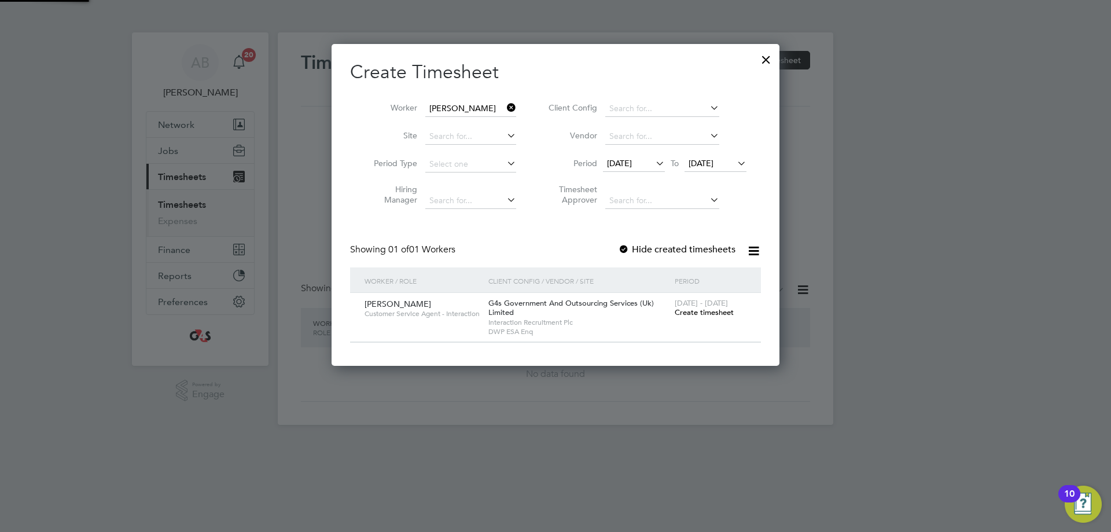
scroll to position [322, 448]
click at [626, 246] on div at bounding box center [624, 250] width 12 height 12
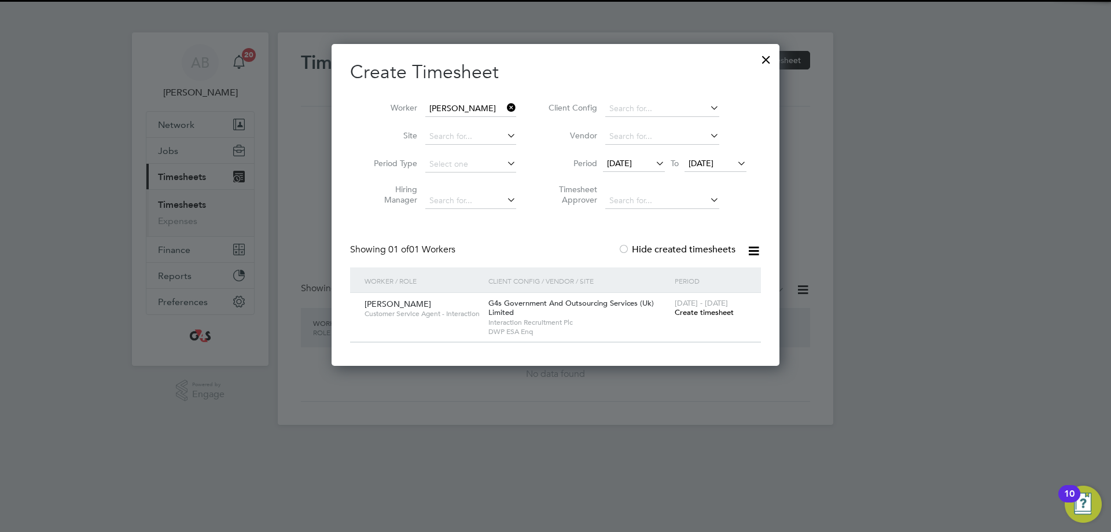
click at [698, 310] on span "Create timesheet" at bounding box center [703, 312] width 59 height 10
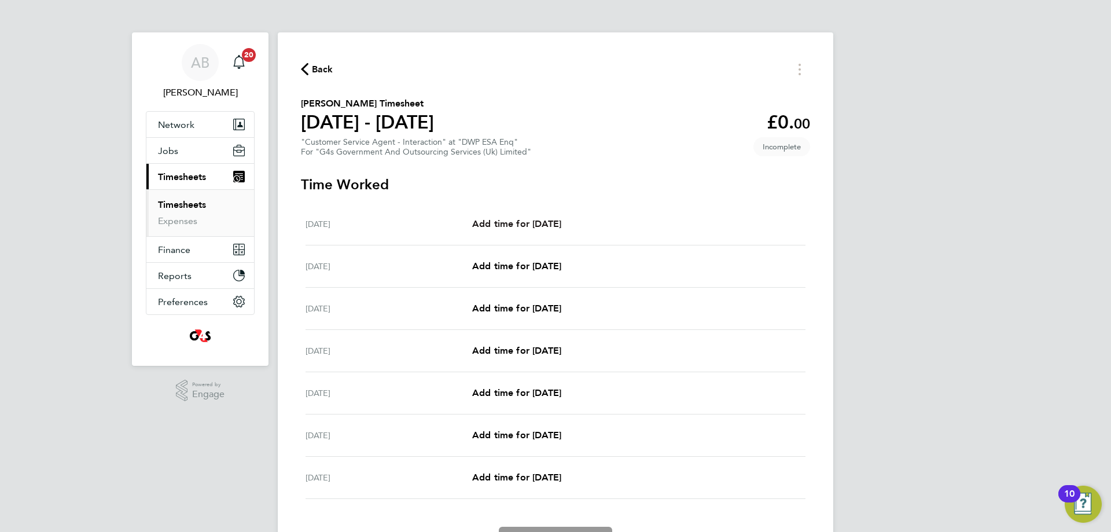
click at [517, 227] on span "Add time for Mon 18 Aug" at bounding box center [516, 223] width 89 height 11
select select "30"
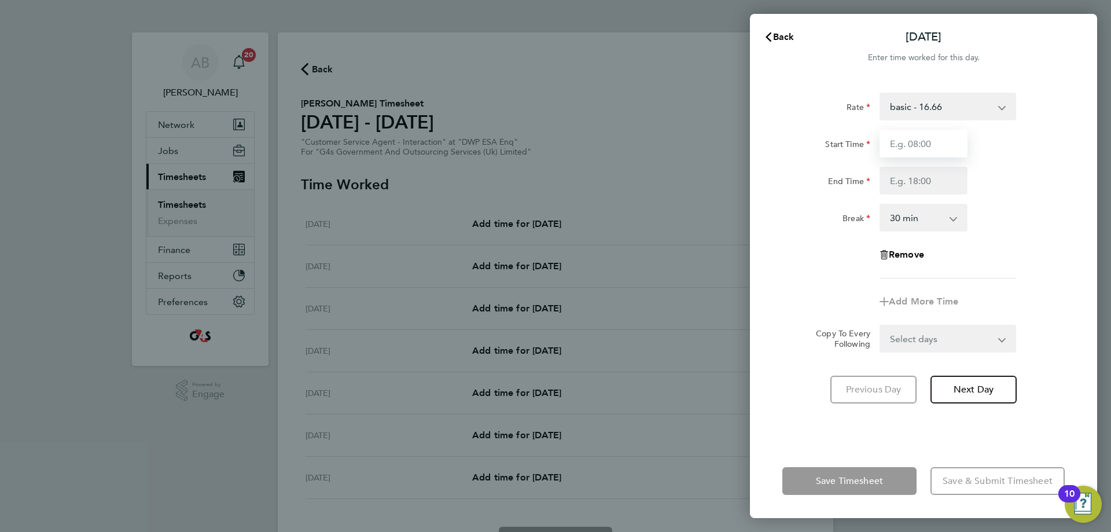
click at [937, 138] on input "Start Time" at bounding box center [923, 144] width 88 height 28
type input "09:00"
click at [931, 190] on input "End Time" at bounding box center [923, 181] width 88 height 28
type input "17:00"
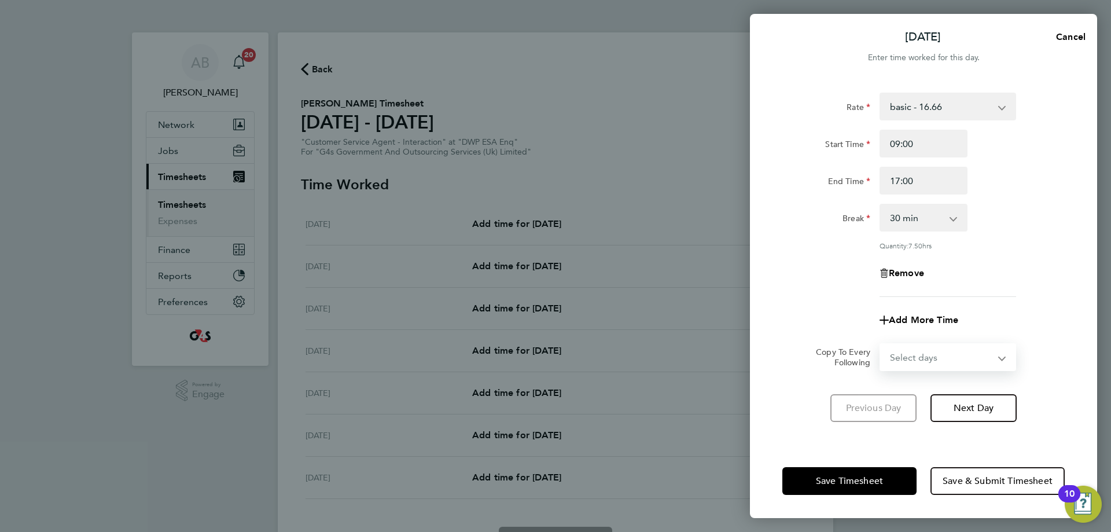
click at [917, 335] on form "Rate basic - 16.66 x1.5 - 24.73 Annual Leave System Issue Paid - 16.66 Sick Ban…" at bounding box center [923, 232] width 282 height 278
select select "WEEKDAY"
click at [880, 344] on select "Select days Day Weekday (Mon-Fri) Weekend (Sat-Sun) Tuesday Wednesday Thursday …" at bounding box center [940, 356] width 121 height 25
select select "2025-08-24"
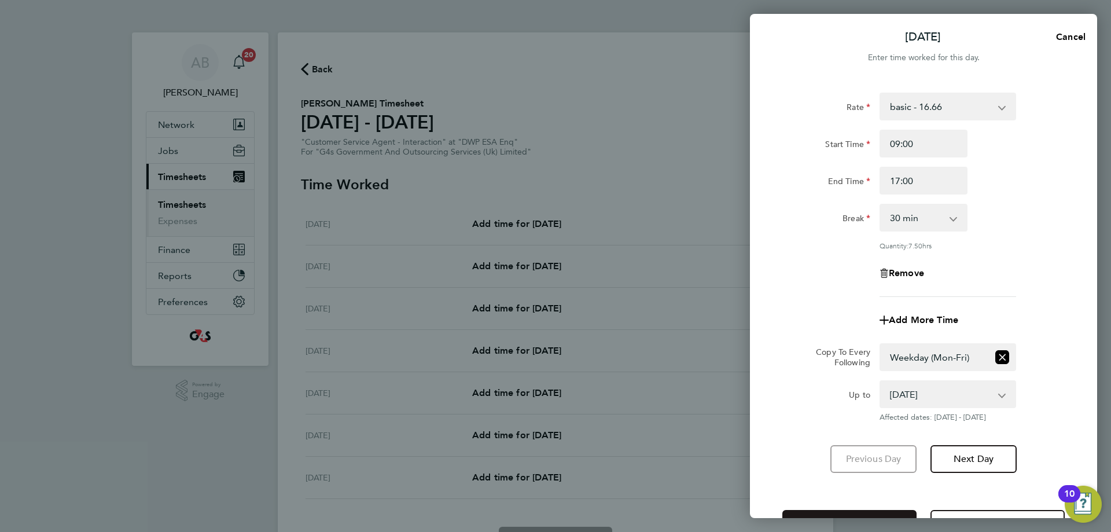
click at [843, 514] on button "Save Timesheet" at bounding box center [849, 524] width 134 height 28
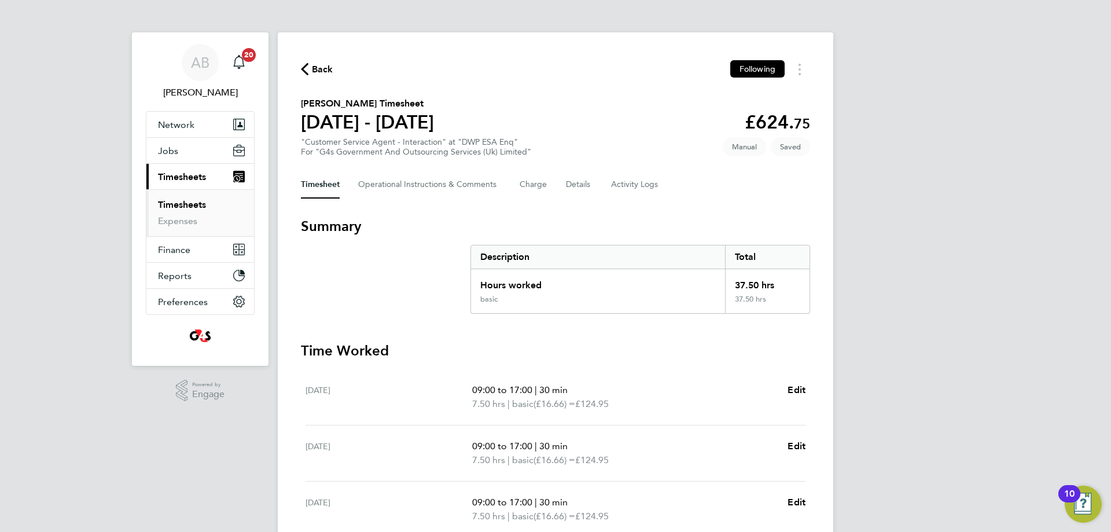
click at [323, 70] on span "Back" at bounding box center [322, 69] width 21 height 14
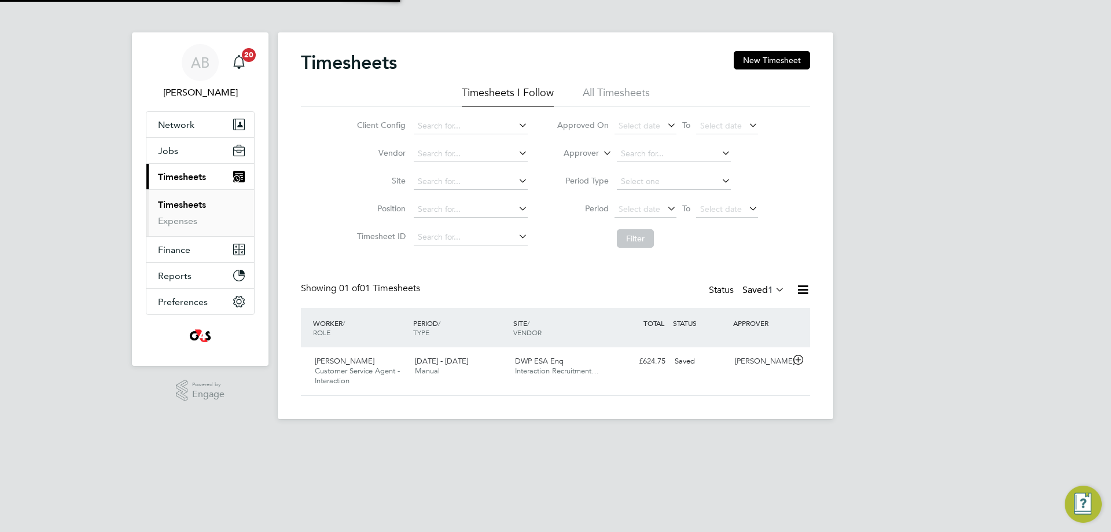
scroll to position [29, 101]
click at [789, 61] on button "New Timesheet" at bounding box center [771, 60] width 76 height 19
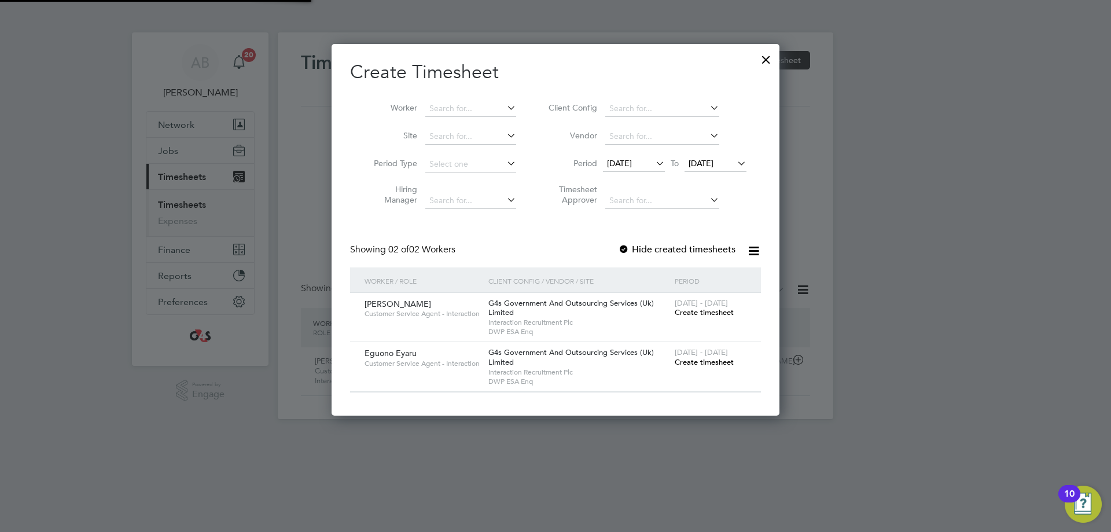
scroll to position [372, 448]
click at [624, 163] on span "12 Aug 2025" at bounding box center [619, 163] width 25 height 10
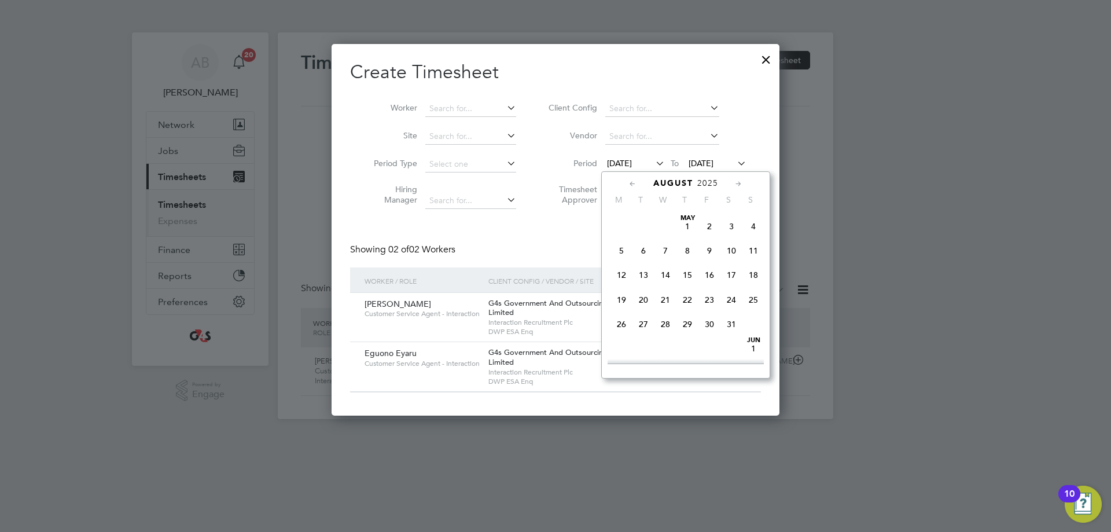
scroll to position [400, 0]
click at [622, 274] on span "11" at bounding box center [621, 265] width 22 height 22
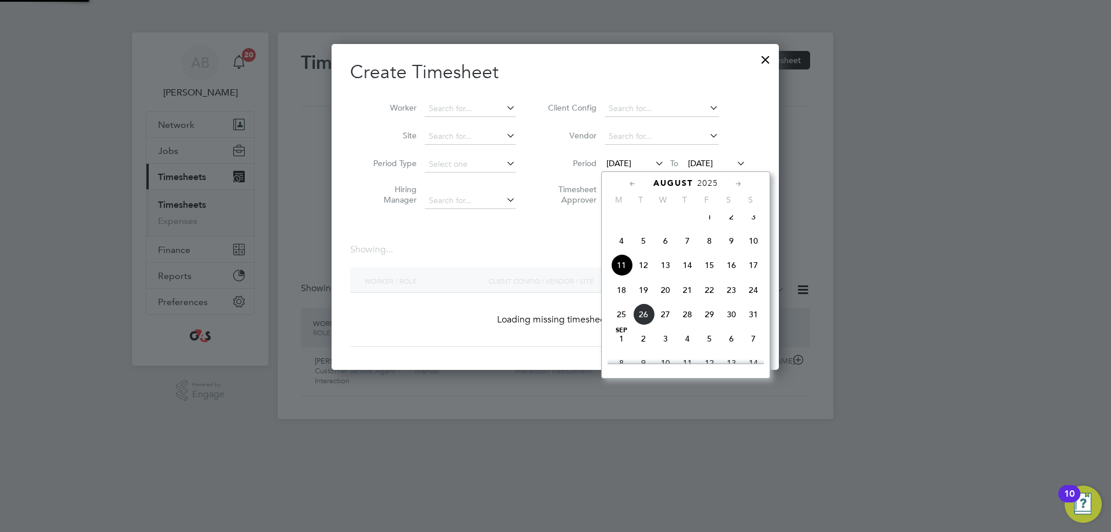
scroll to position [372, 448]
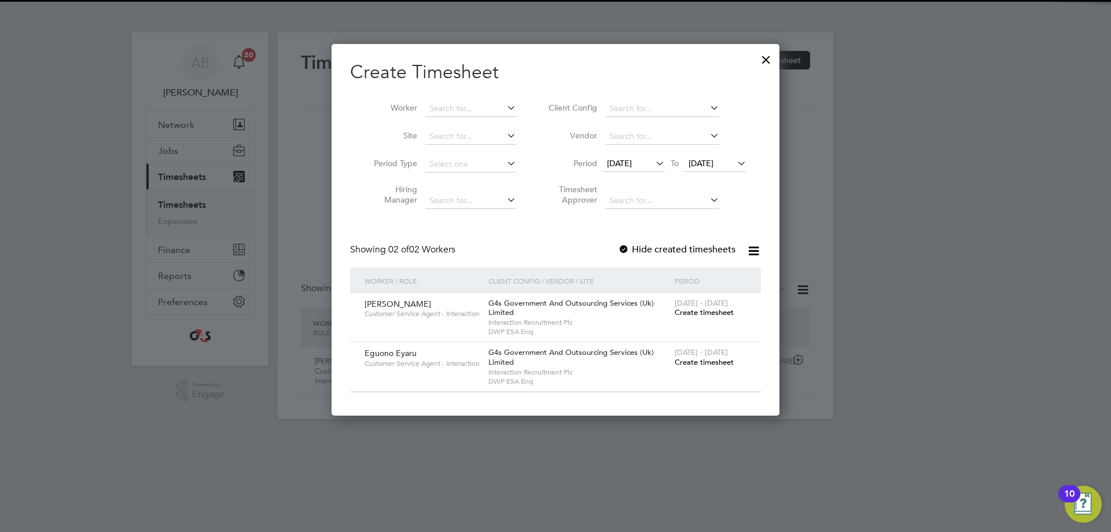
click at [703, 162] on span "19 Aug 2025" at bounding box center [700, 163] width 25 height 10
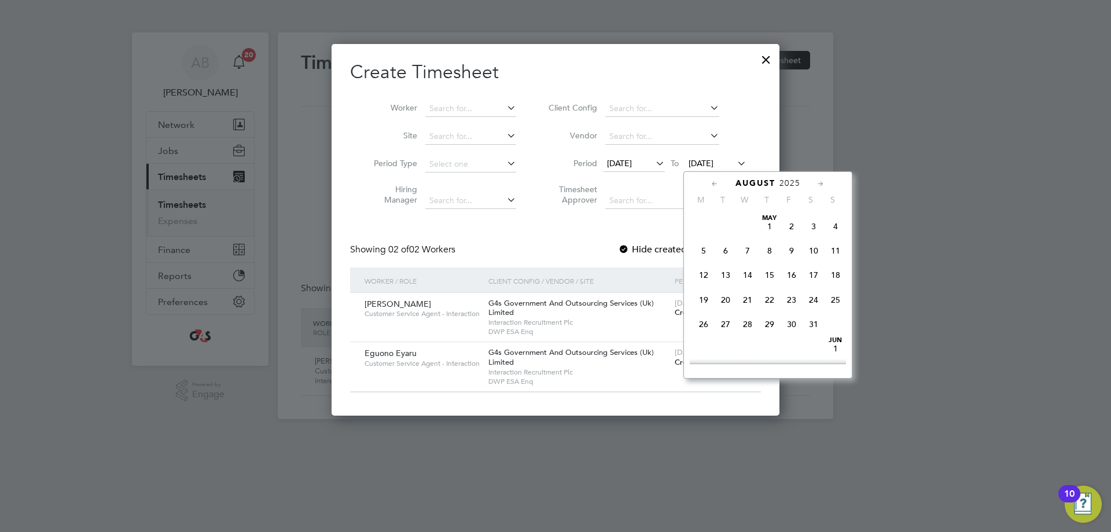
scroll to position [426, 0]
click at [839, 249] on span "17" at bounding box center [835, 239] width 22 height 22
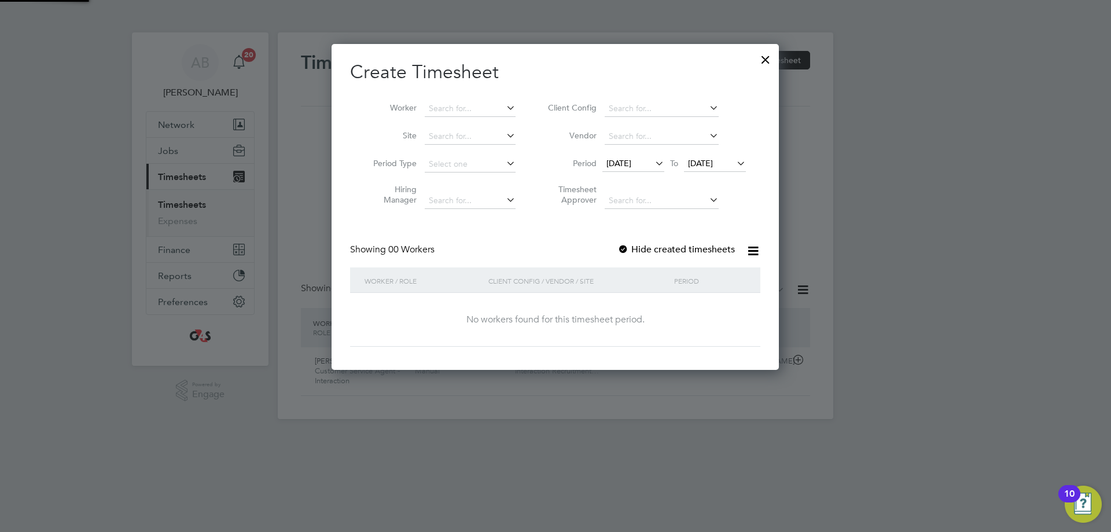
scroll to position [326, 448]
click at [462, 104] on input at bounding box center [470, 109] width 91 height 16
click at [457, 181] on li "Kyle Waite" at bounding box center [495, 187] width 143 height 16
type input "Kyle Waite"
click at [623, 250] on div at bounding box center [623, 250] width 12 height 12
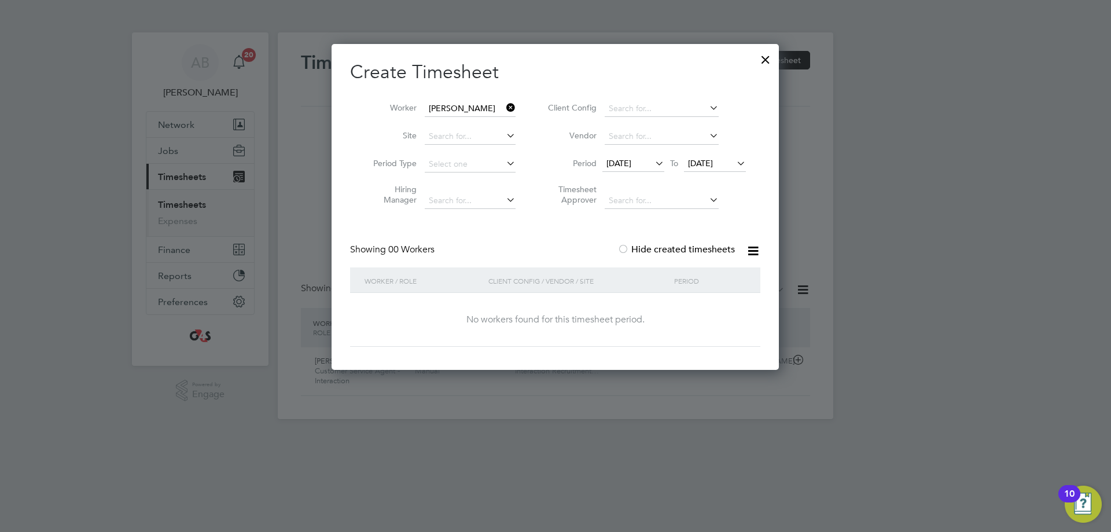
click at [631, 166] on span "11 Aug 2025" at bounding box center [618, 163] width 25 height 10
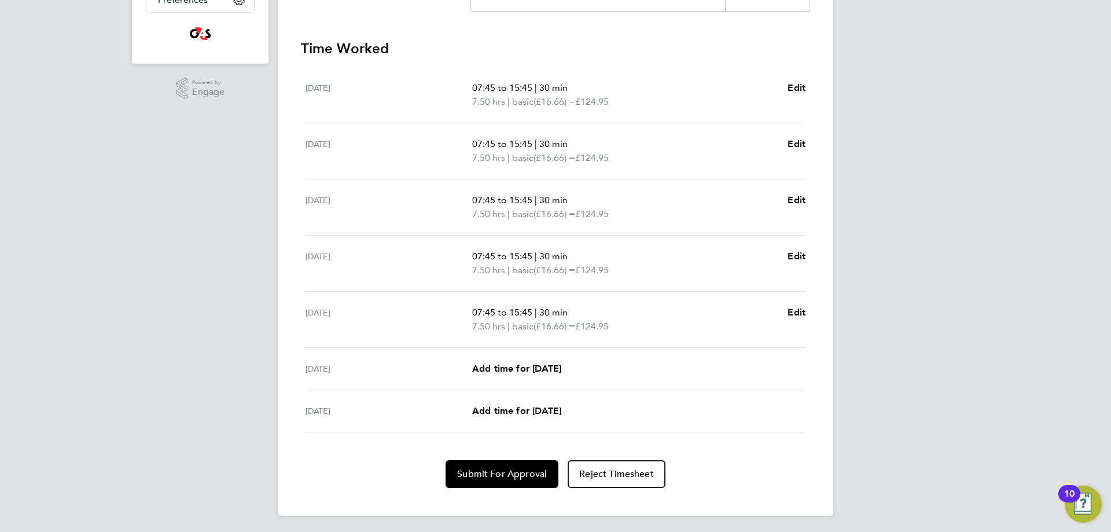
scroll to position [304, 0]
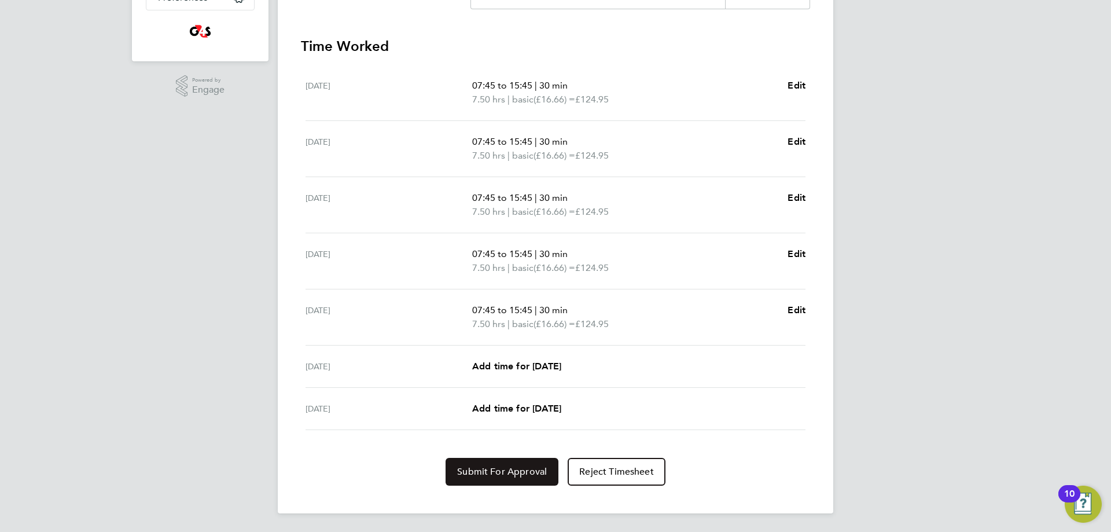
click at [516, 477] on span "Submit For Approval" at bounding box center [502, 472] width 90 height 12
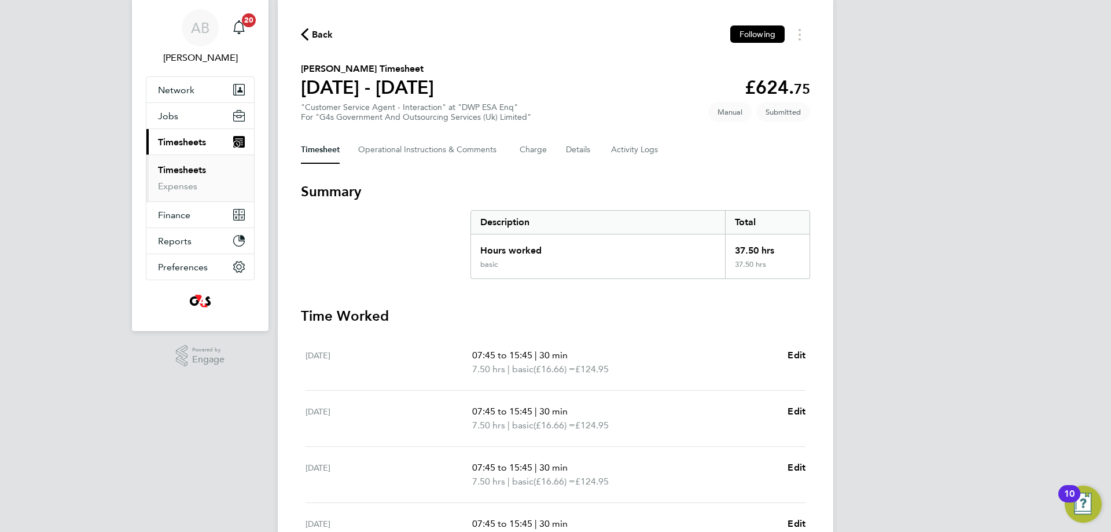
scroll to position [0, 0]
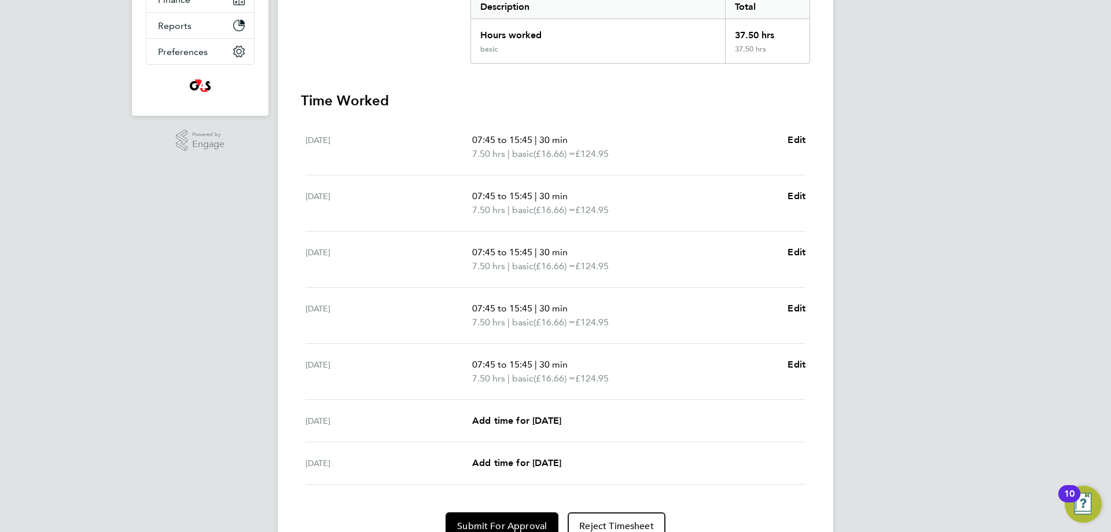
scroll to position [304, 0]
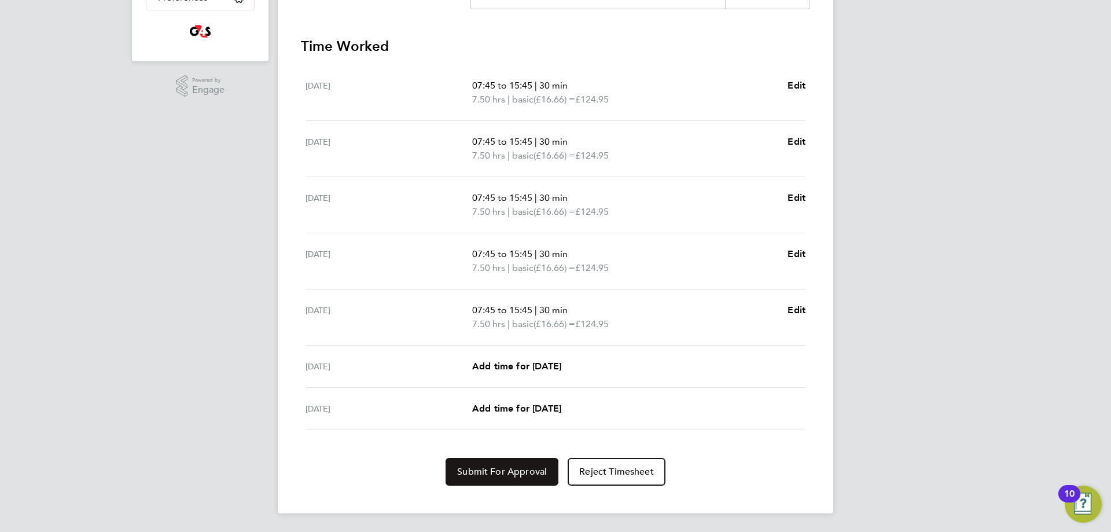
click at [496, 478] on button "Submit For Approval" at bounding box center [501, 472] width 113 height 28
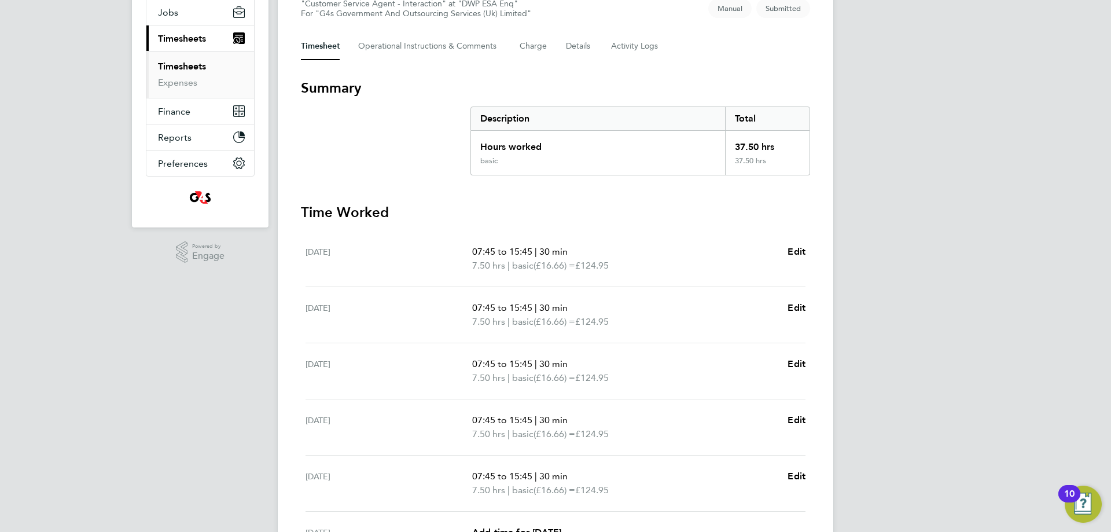
scroll to position [15, 0]
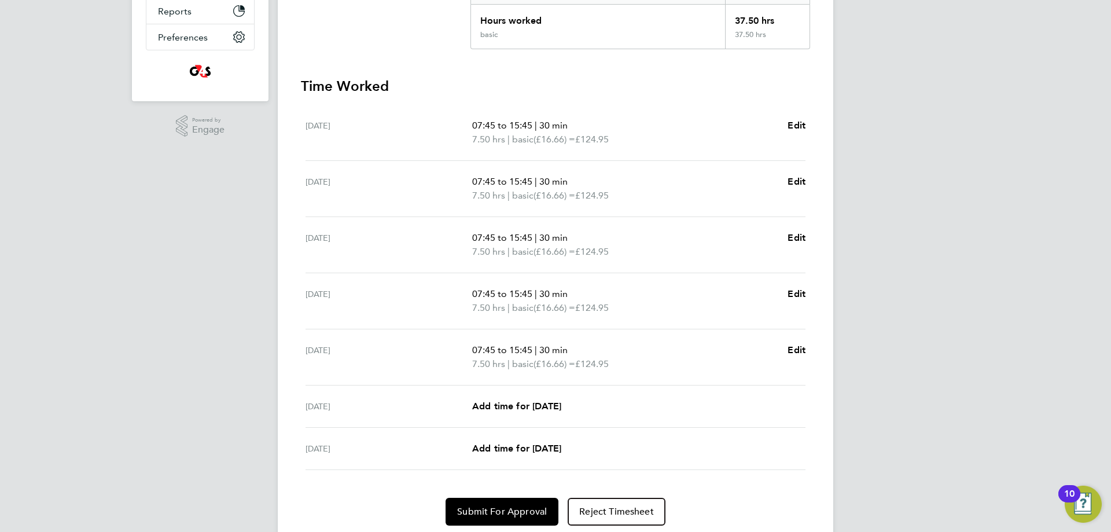
scroll to position [304, 0]
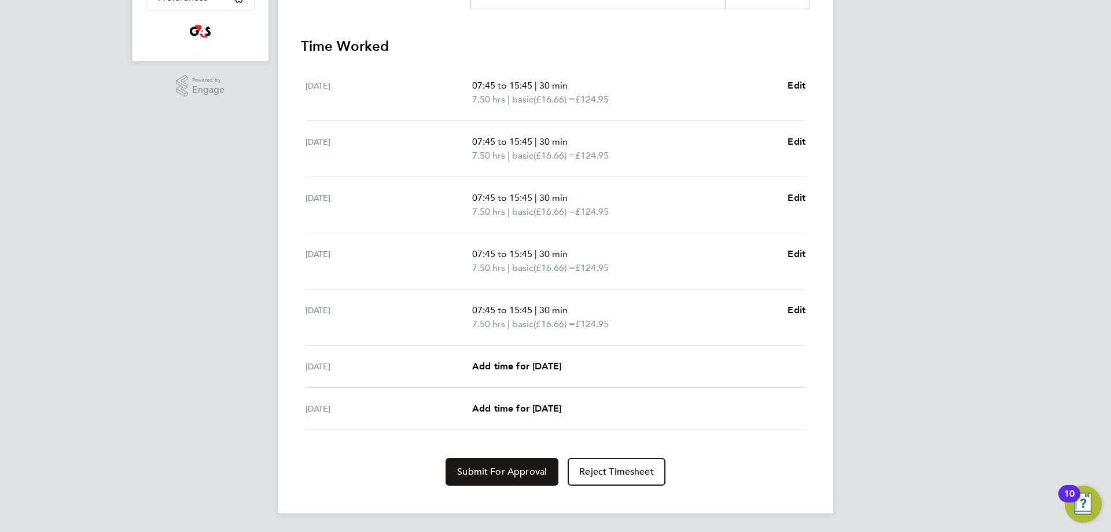
click at [515, 468] on span "Submit For Approval" at bounding box center [502, 472] width 90 height 12
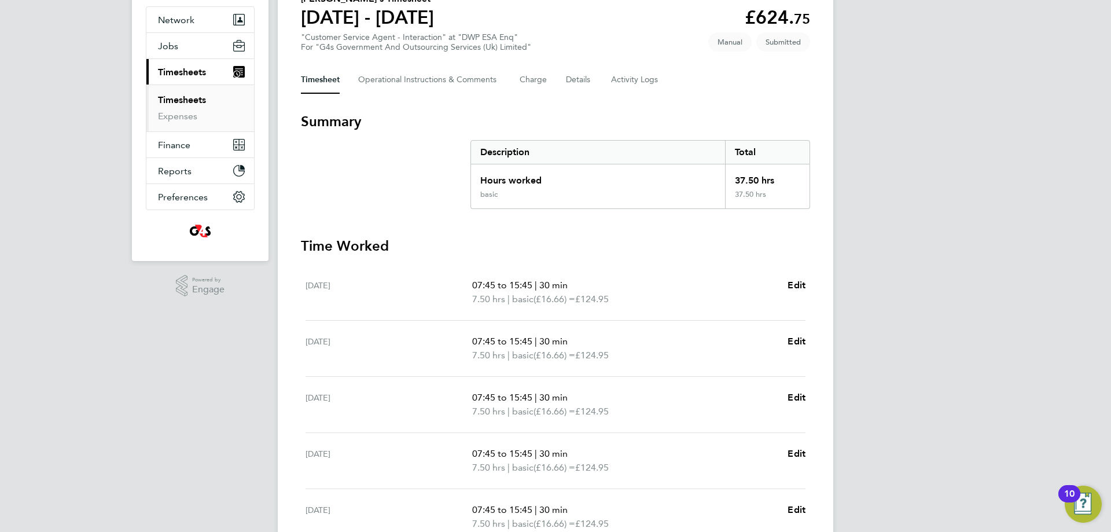
scroll to position [0, 0]
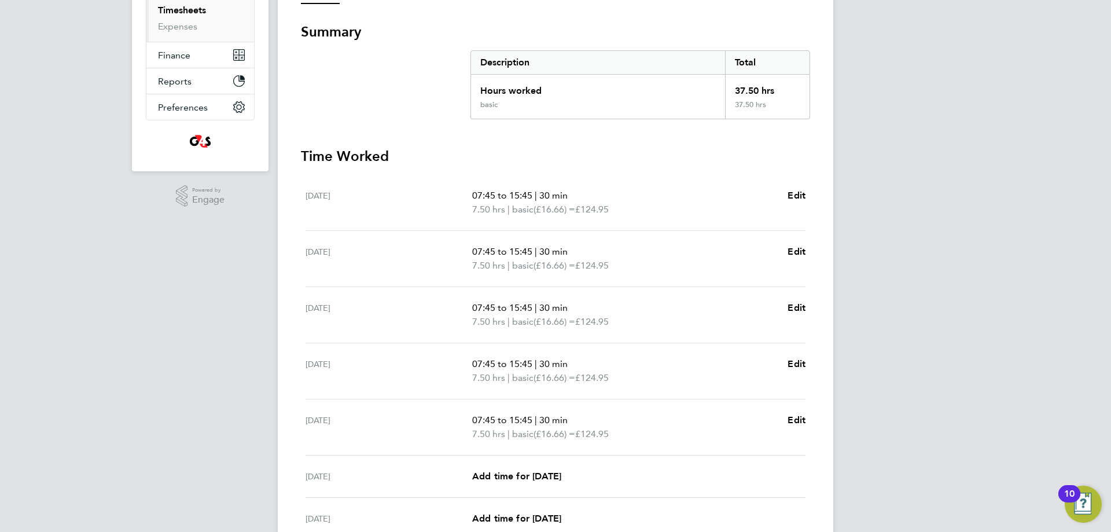
scroll to position [304, 0]
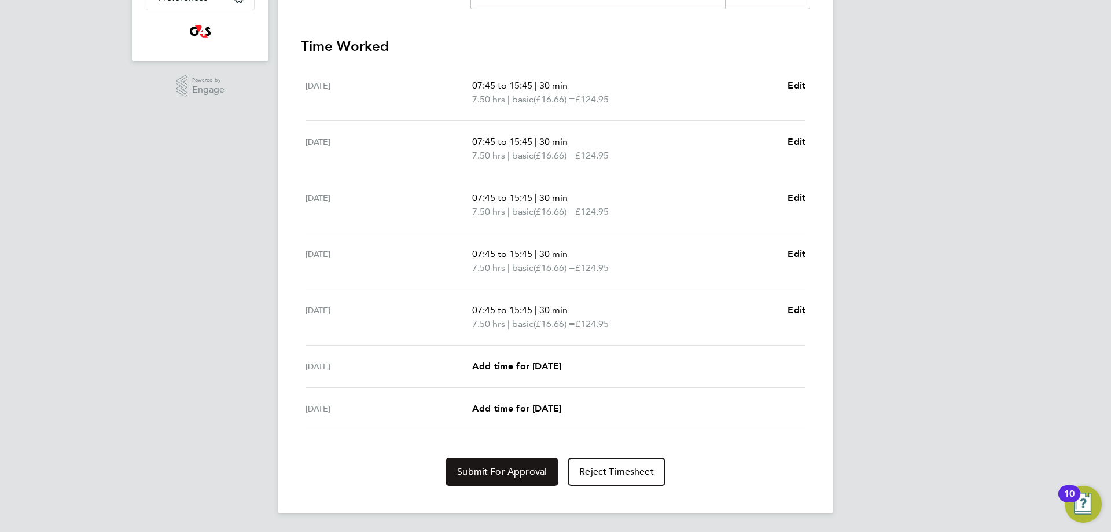
click at [507, 467] on span "Submit For Approval" at bounding box center [502, 472] width 90 height 12
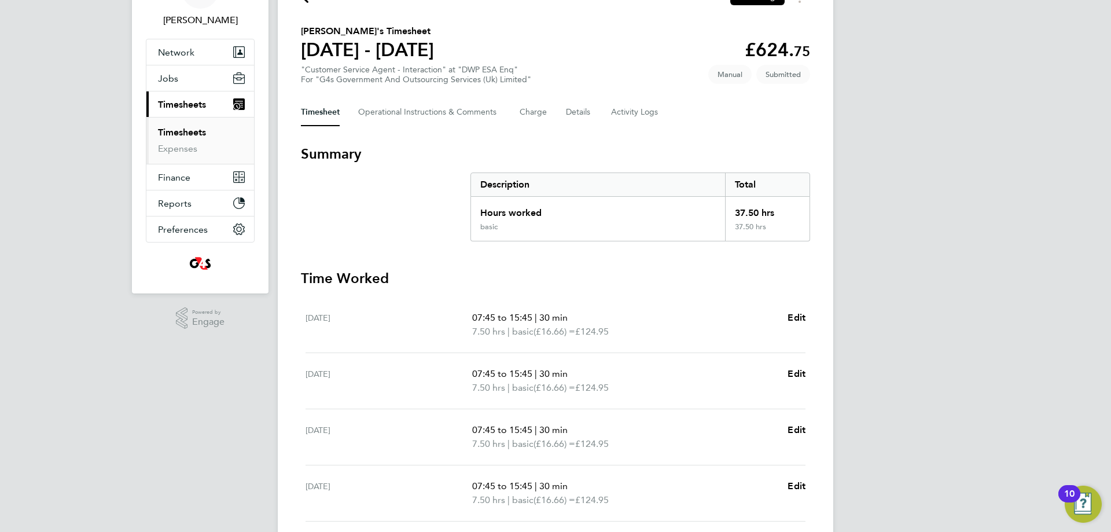
scroll to position [0, 0]
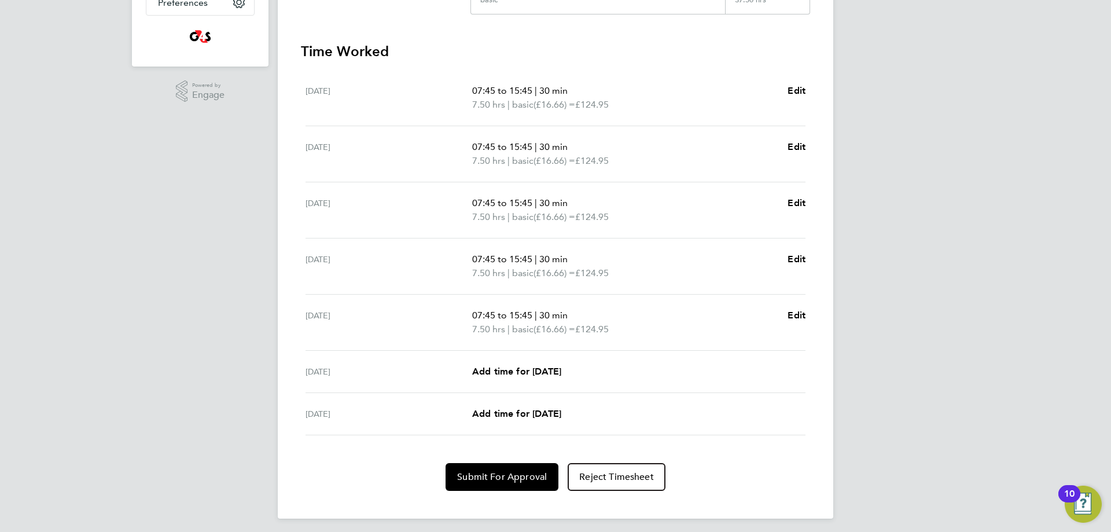
scroll to position [304, 0]
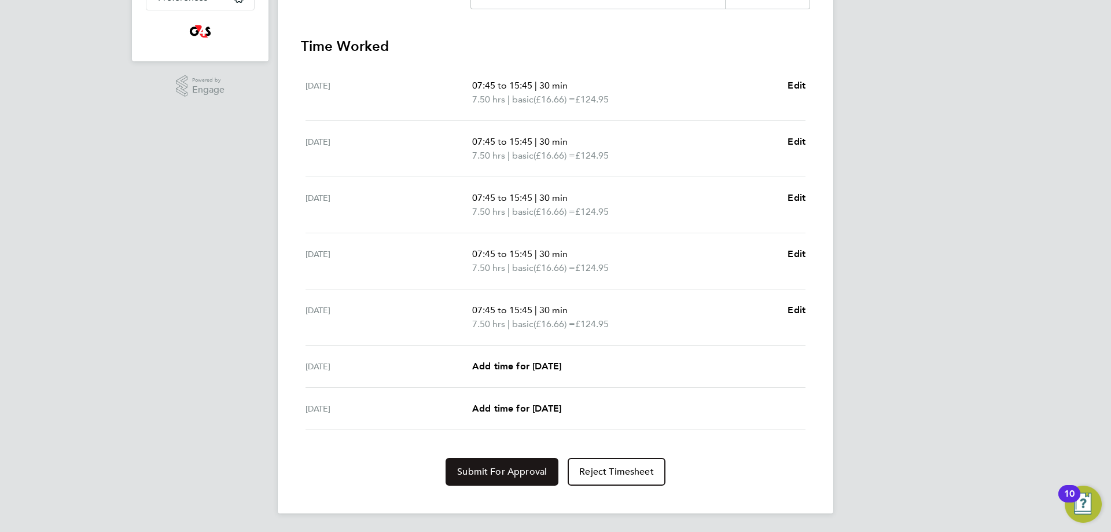
click at [508, 471] on span "Submit For Approval" at bounding box center [502, 472] width 90 height 12
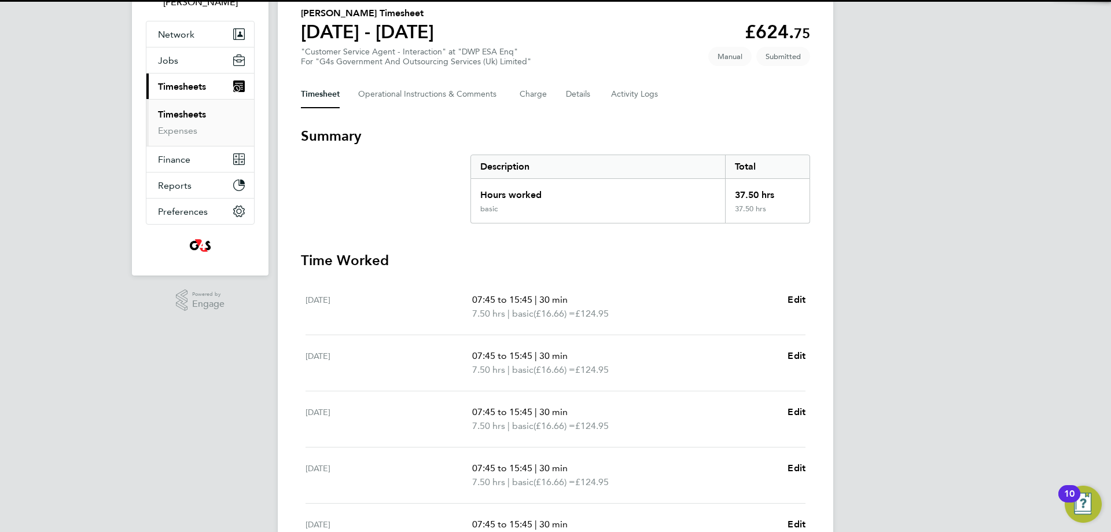
scroll to position [0, 0]
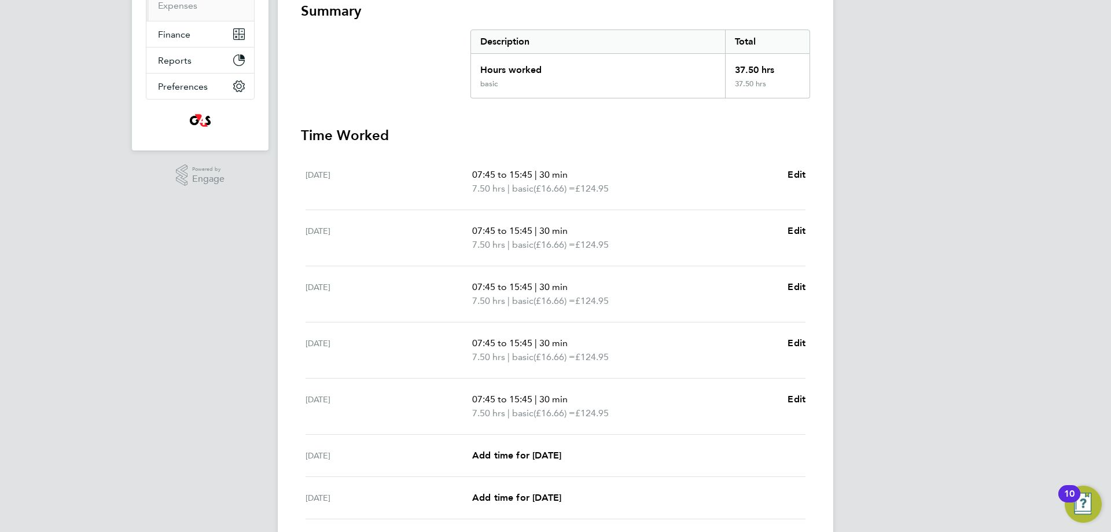
scroll to position [304, 0]
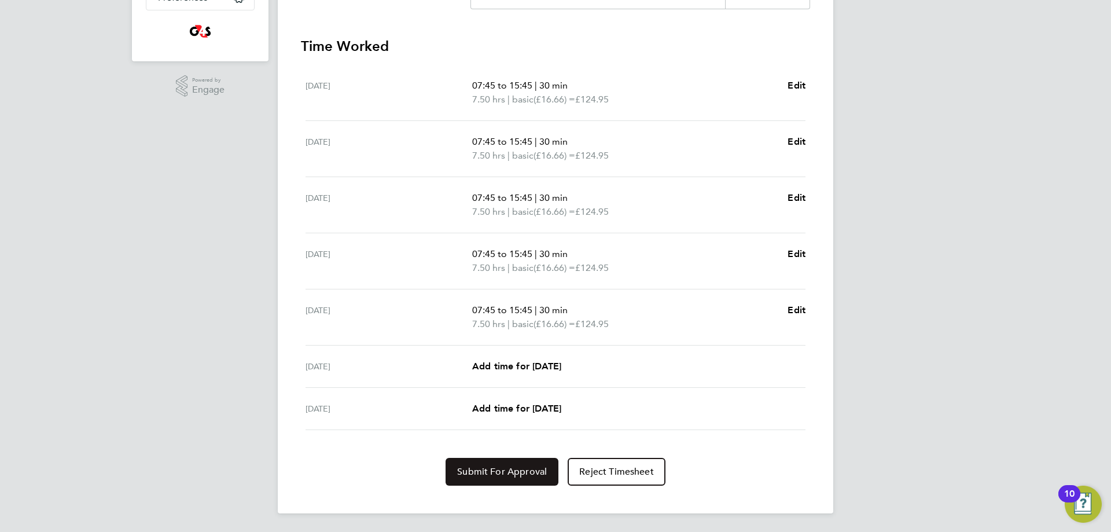
click at [505, 479] on button "Submit For Approval" at bounding box center [501, 472] width 113 height 28
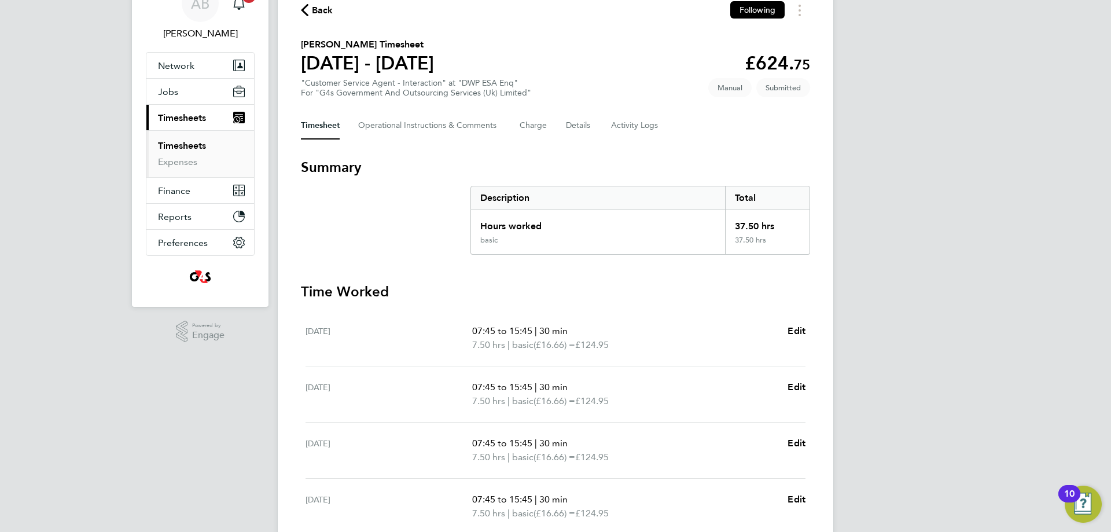
scroll to position [0, 0]
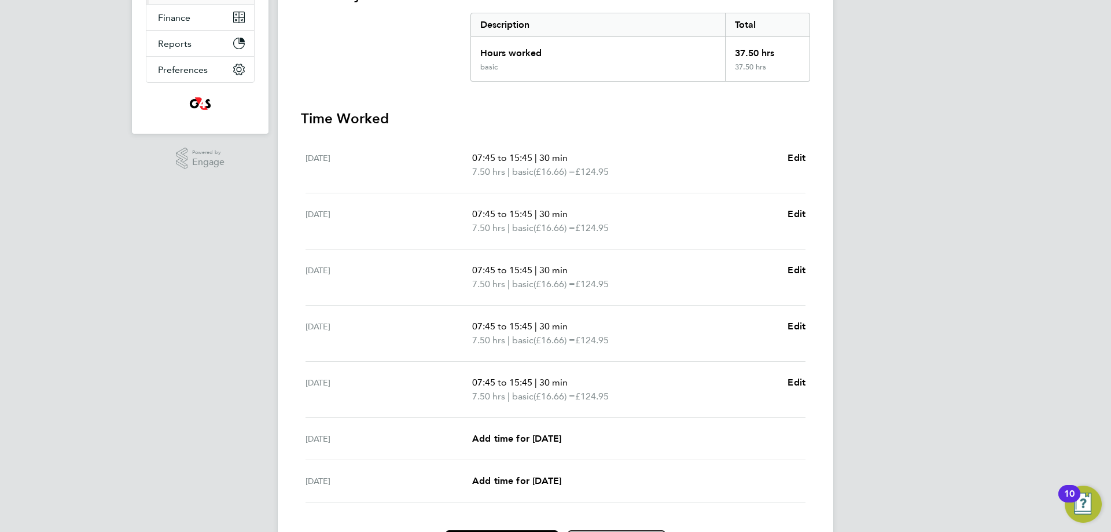
scroll to position [304, 0]
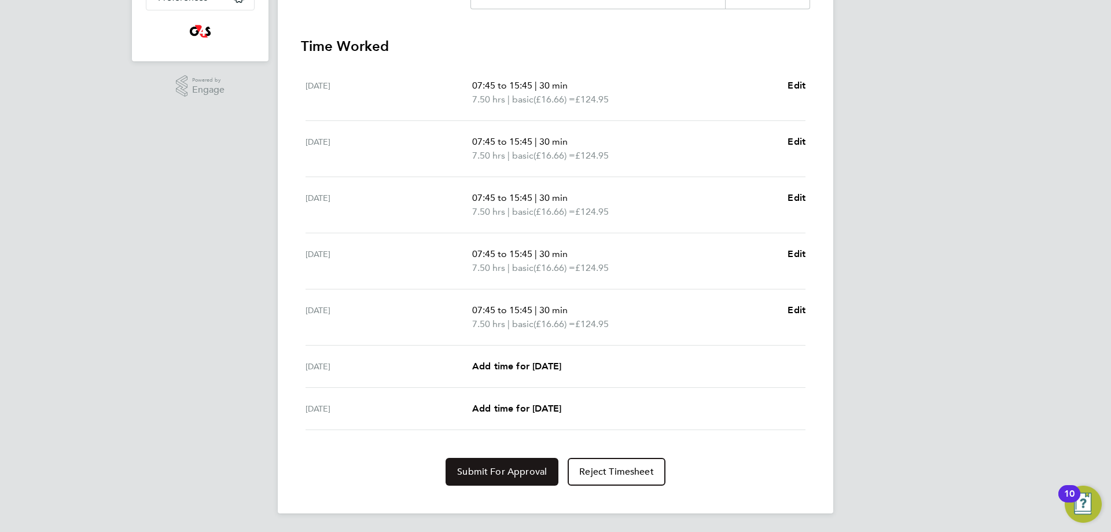
click at [517, 473] on span "Submit For Approval" at bounding box center [502, 472] width 90 height 12
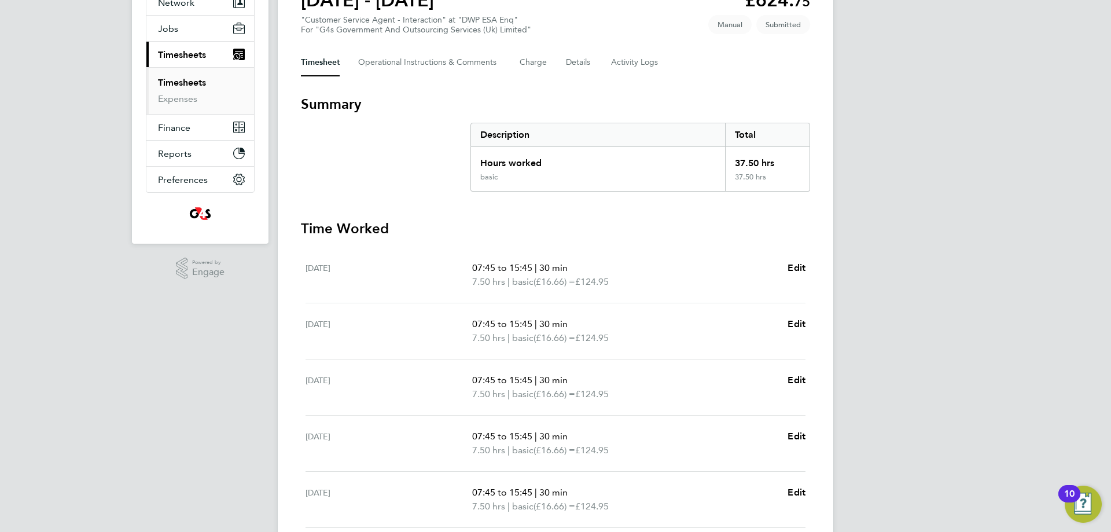
scroll to position [0, 0]
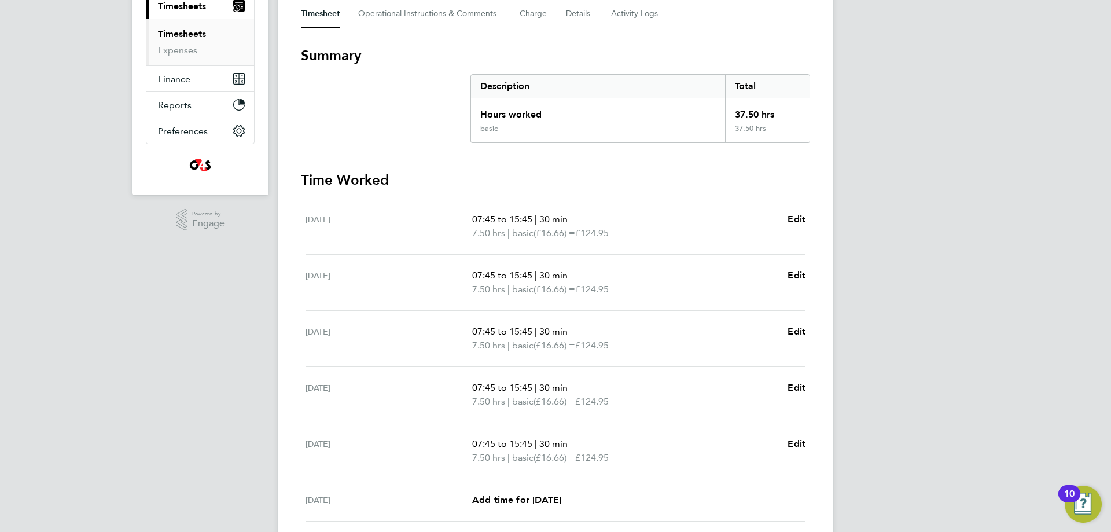
scroll to position [304, 0]
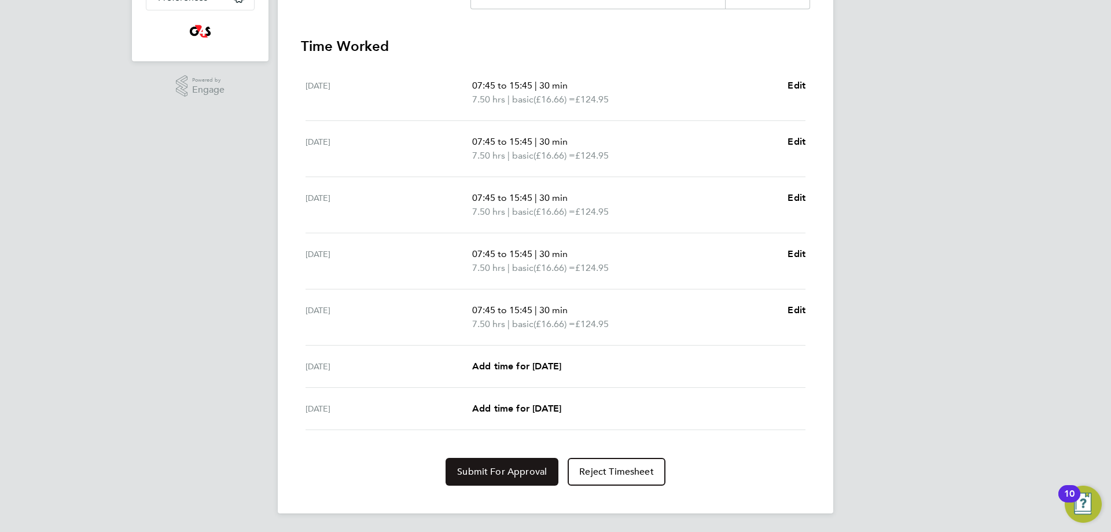
click at [477, 475] on span "Submit For Approval" at bounding box center [502, 472] width 90 height 12
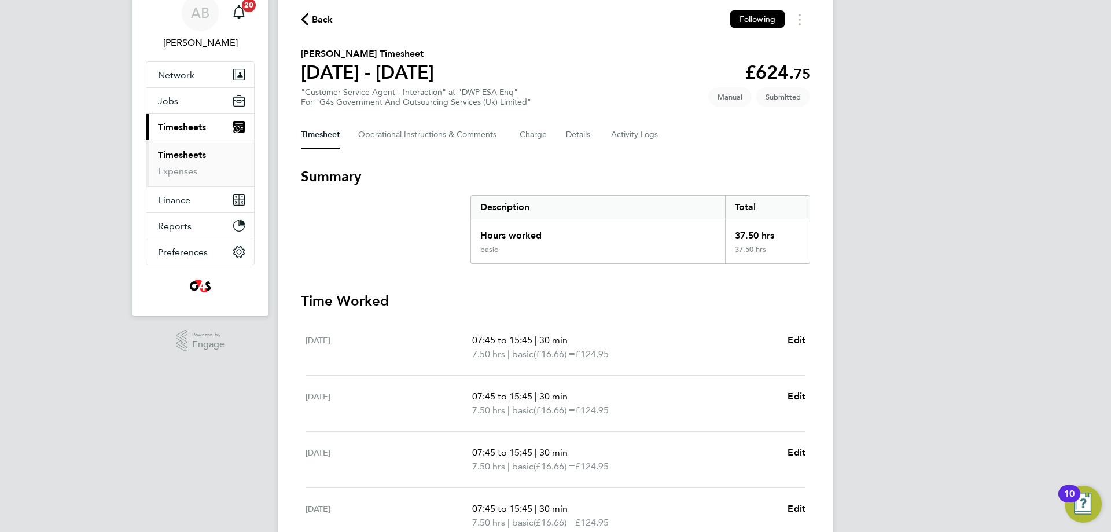
scroll to position [0, 0]
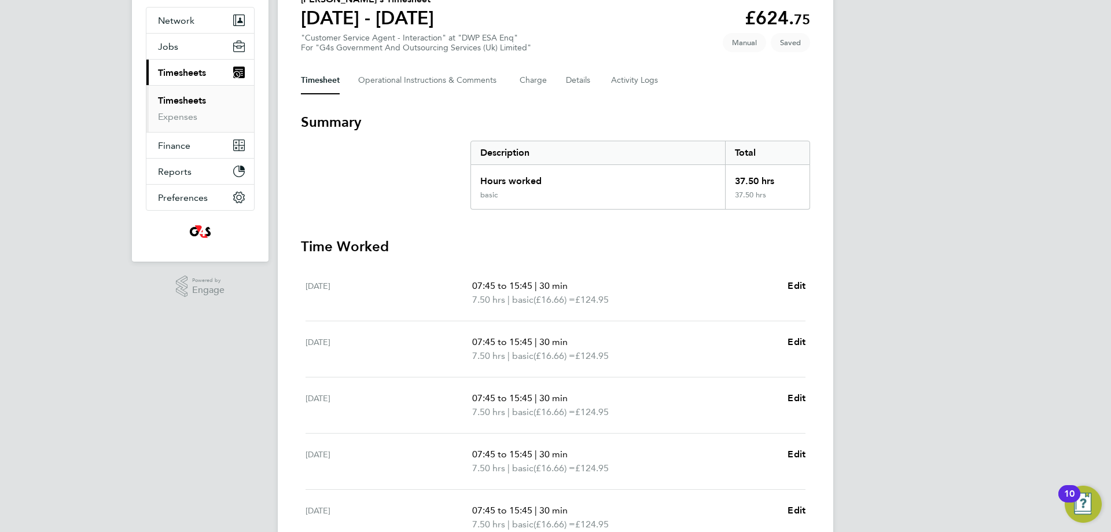
scroll to position [289, 0]
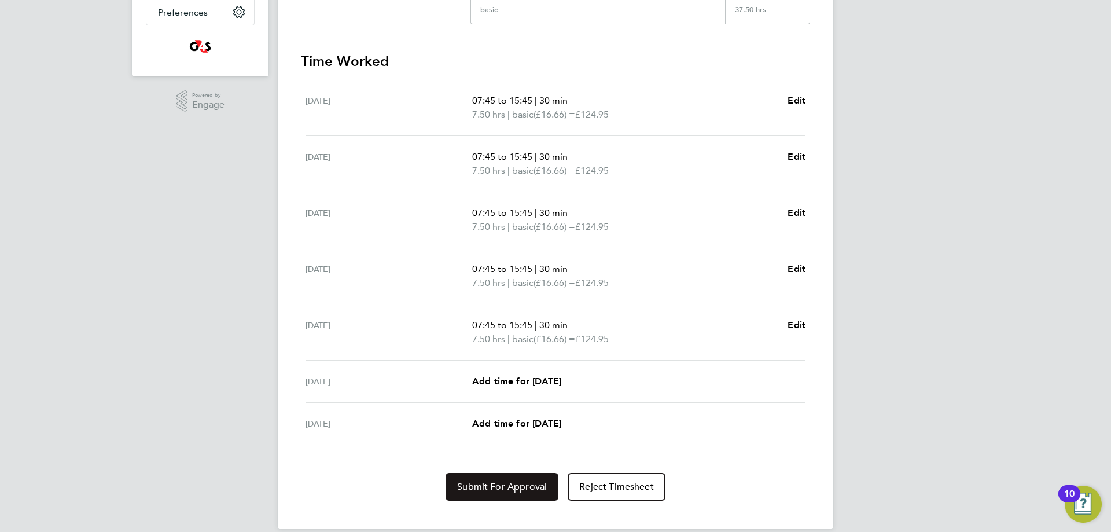
click at [484, 492] on span "Submit For Approval" at bounding box center [502, 487] width 90 height 12
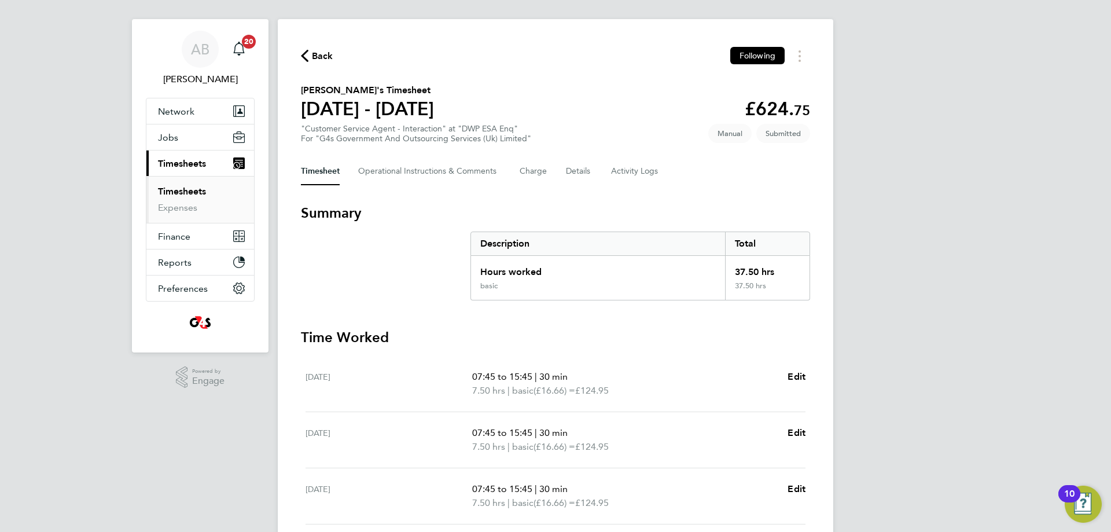
scroll to position [0, 0]
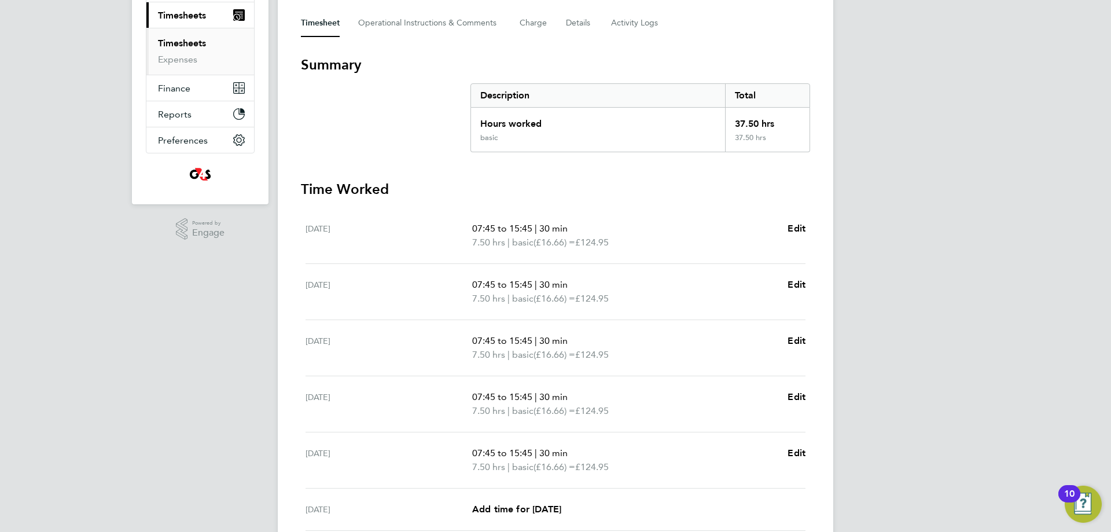
scroll to position [304, 0]
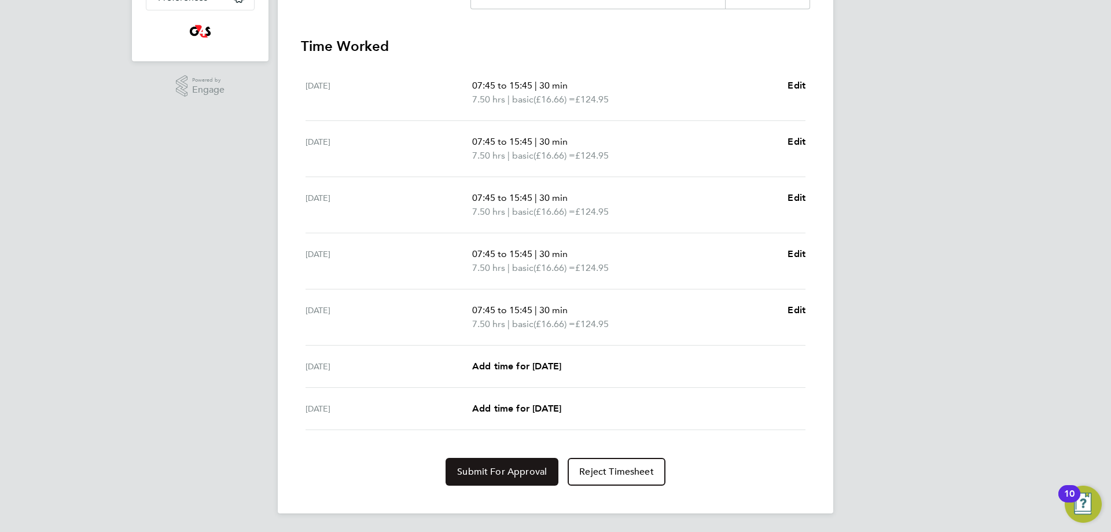
click at [504, 471] on span "Submit For Approval" at bounding box center [502, 472] width 90 height 12
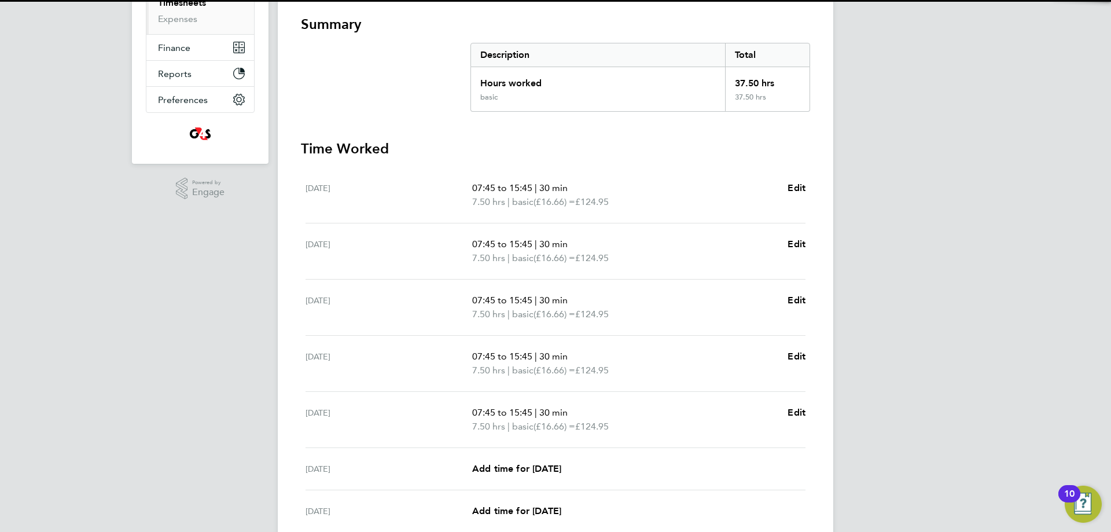
scroll to position [0, 0]
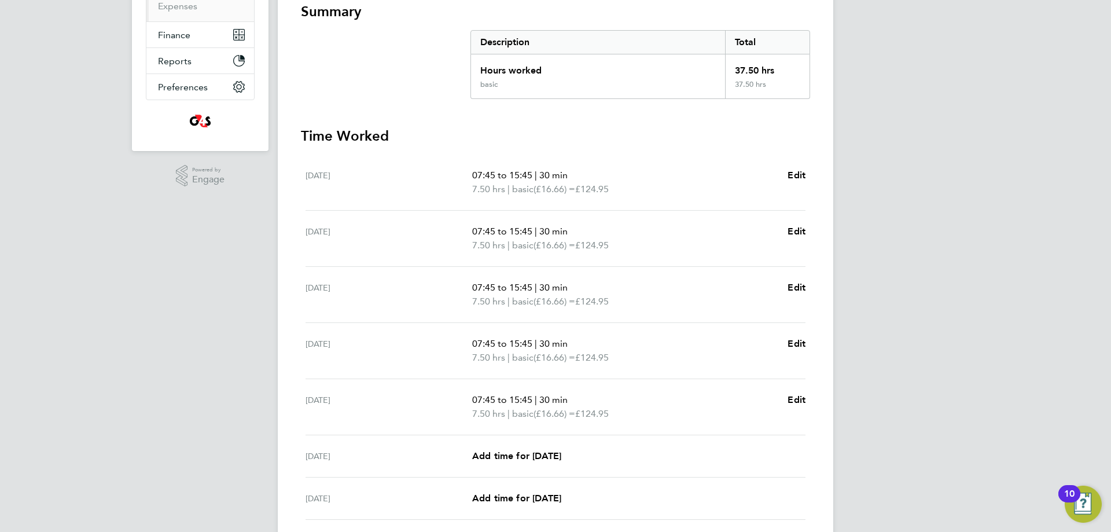
scroll to position [304, 0]
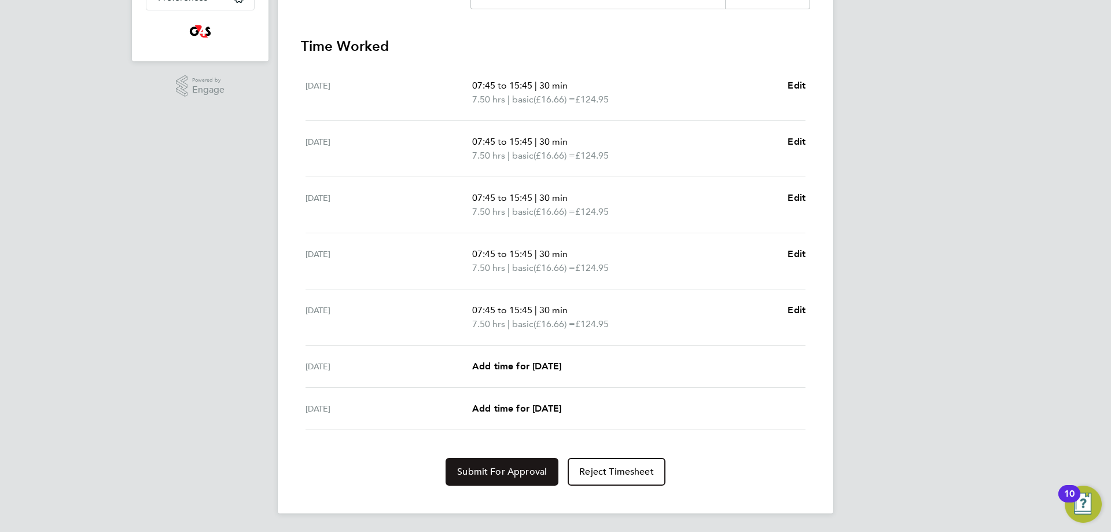
click at [515, 470] on span "Submit For Approval" at bounding box center [502, 472] width 90 height 12
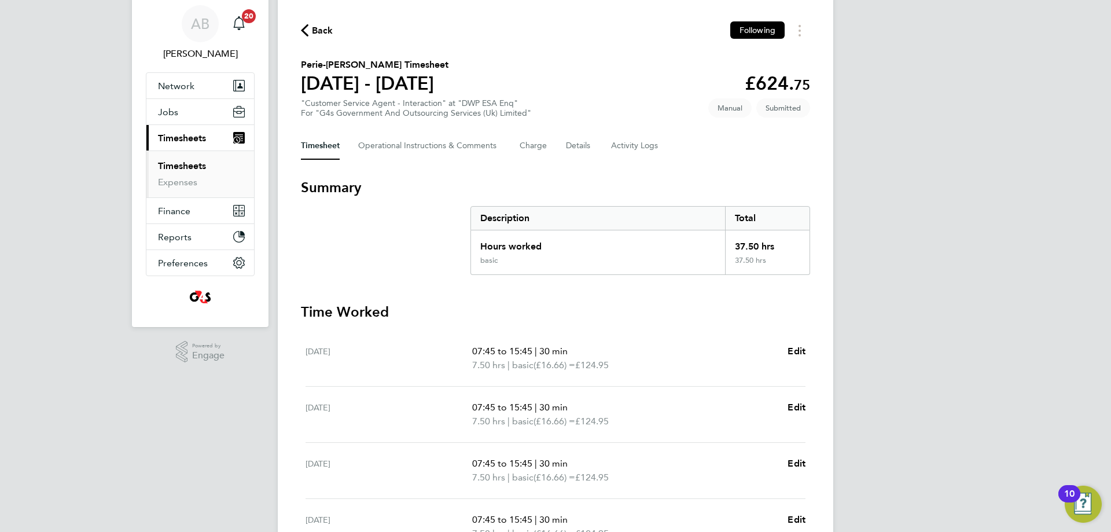
scroll to position [0, 0]
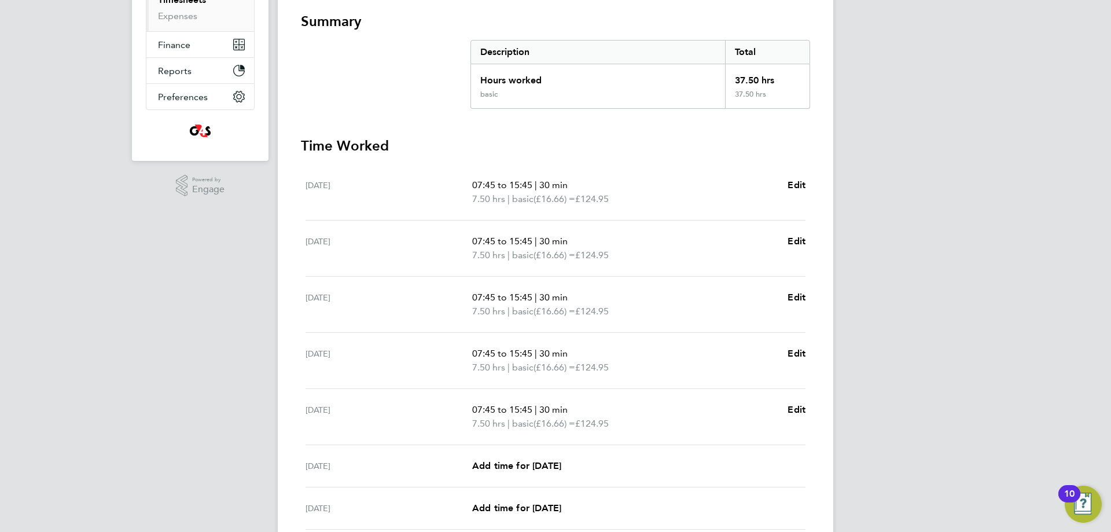
scroll to position [304, 0]
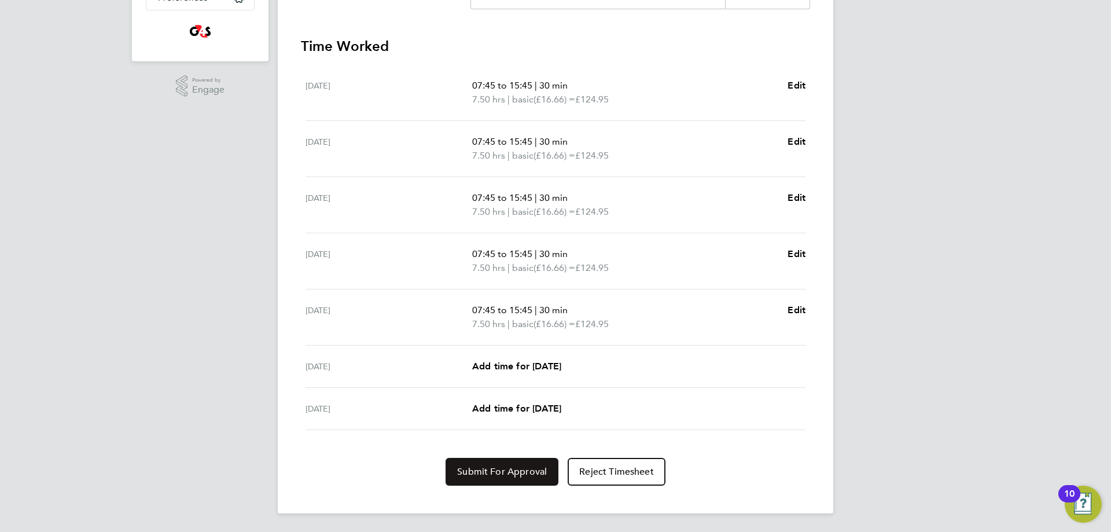
click at [504, 475] on span "Submit For Approval" at bounding box center [502, 472] width 90 height 12
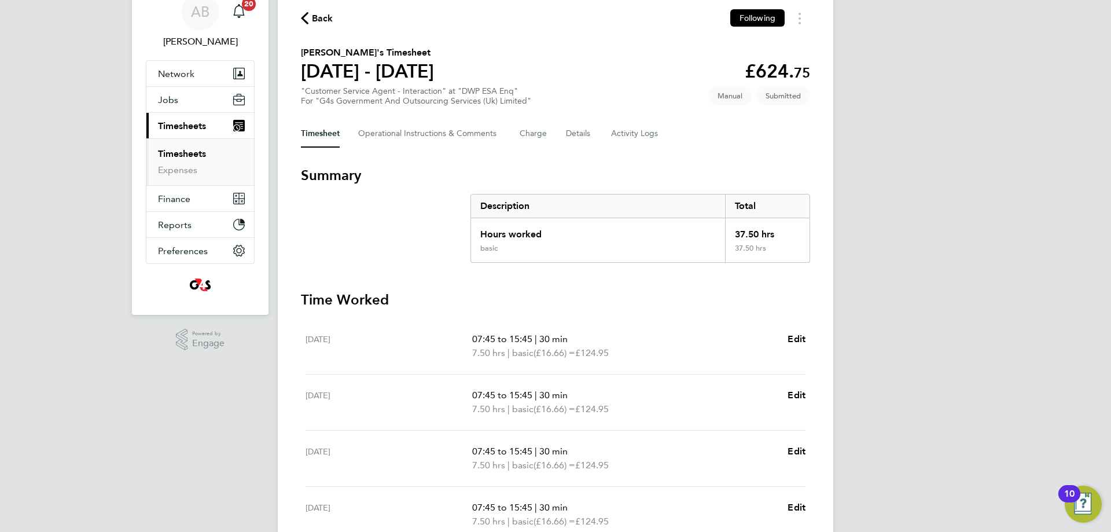
scroll to position [0, 0]
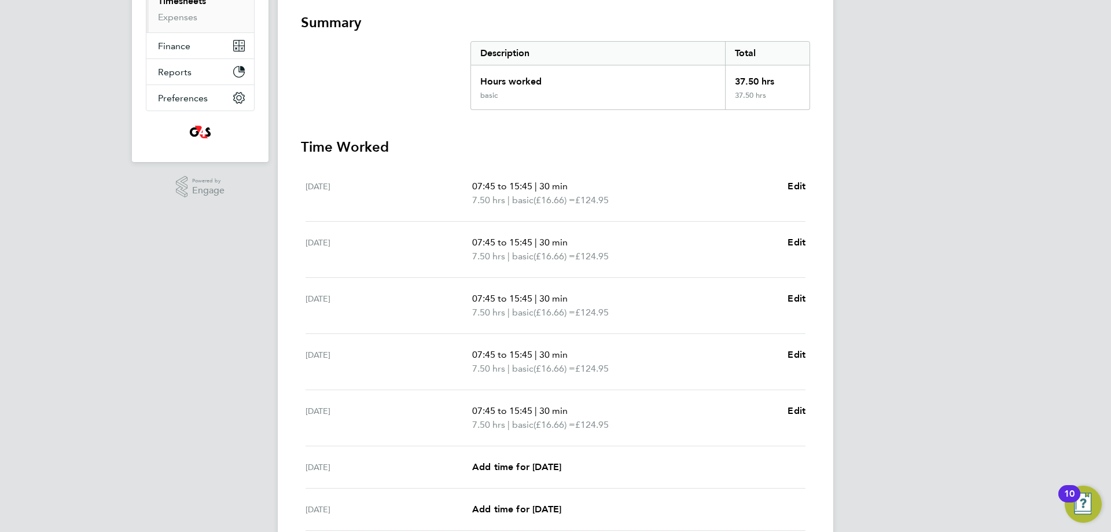
scroll to position [304, 0]
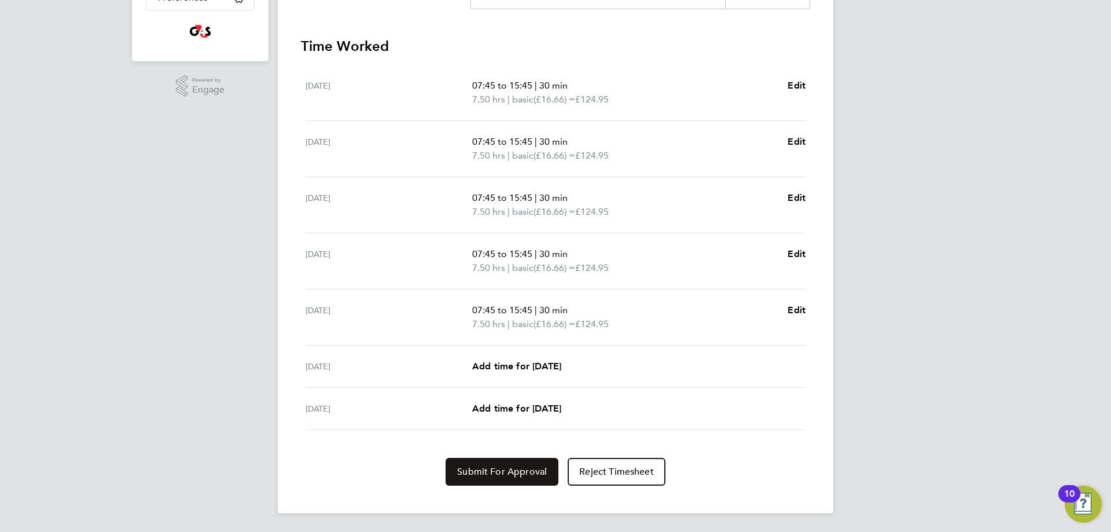
click at [494, 477] on button "Submit For Approval" at bounding box center [501, 472] width 113 height 28
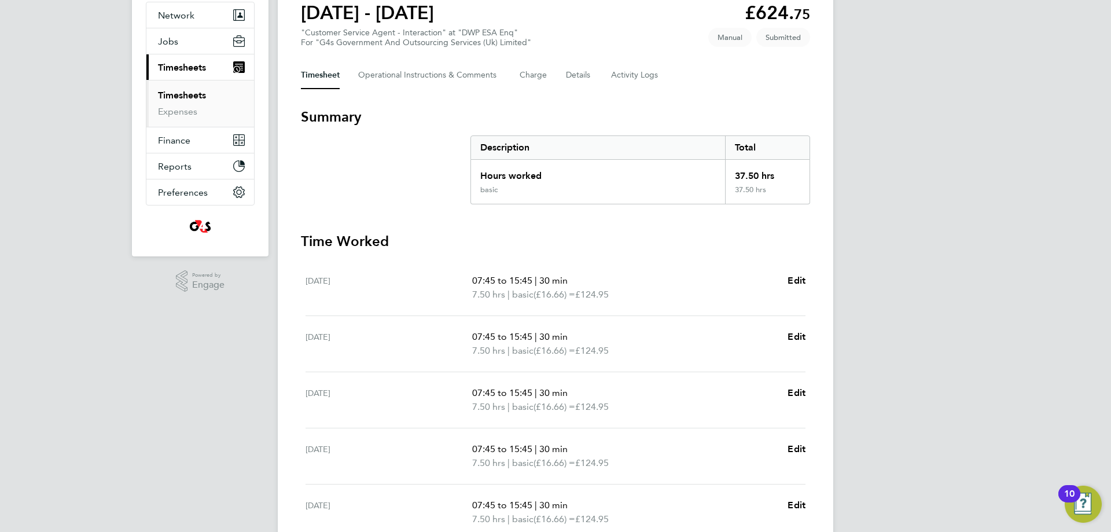
scroll to position [0, 0]
